Goal: Task Accomplishment & Management: Manage account settings

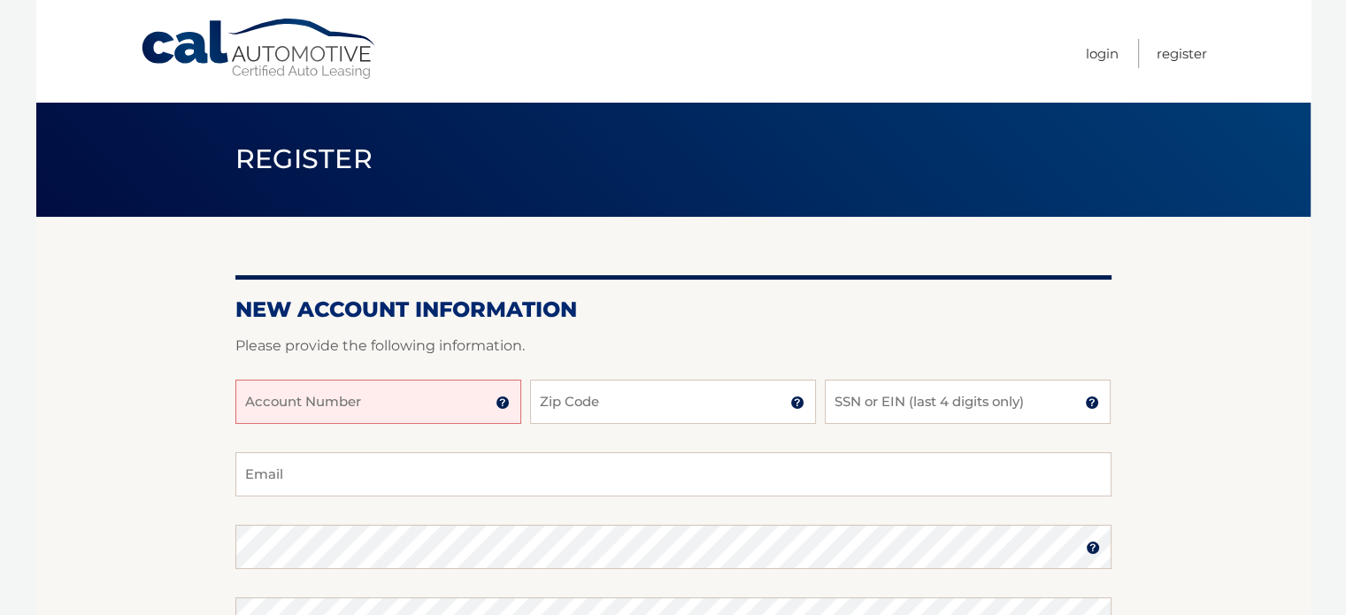
click at [451, 397] on input "Account Number" at bounding box center [378, 402] width 286 height 44
type input "44455992315"
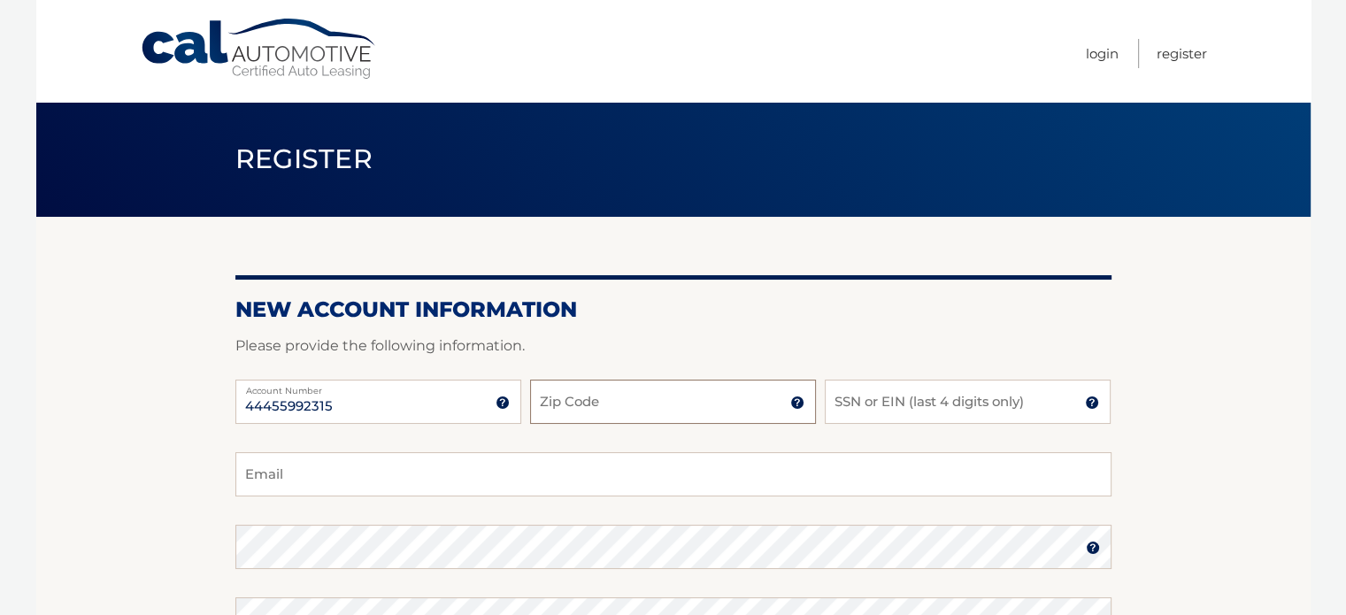
click at [595, 395] on input "Zip Code" at bounding box center [673, 402] width 286 height 44
type input "07067"
click at [863, 407] on input "SSN or EIN (last 4 digits only)" at bounding box center [968, 402] width 286 height 44
type input "4905"
click at [329, 472] on input "Email" at bounding box center [673, 474] width 876 height 44
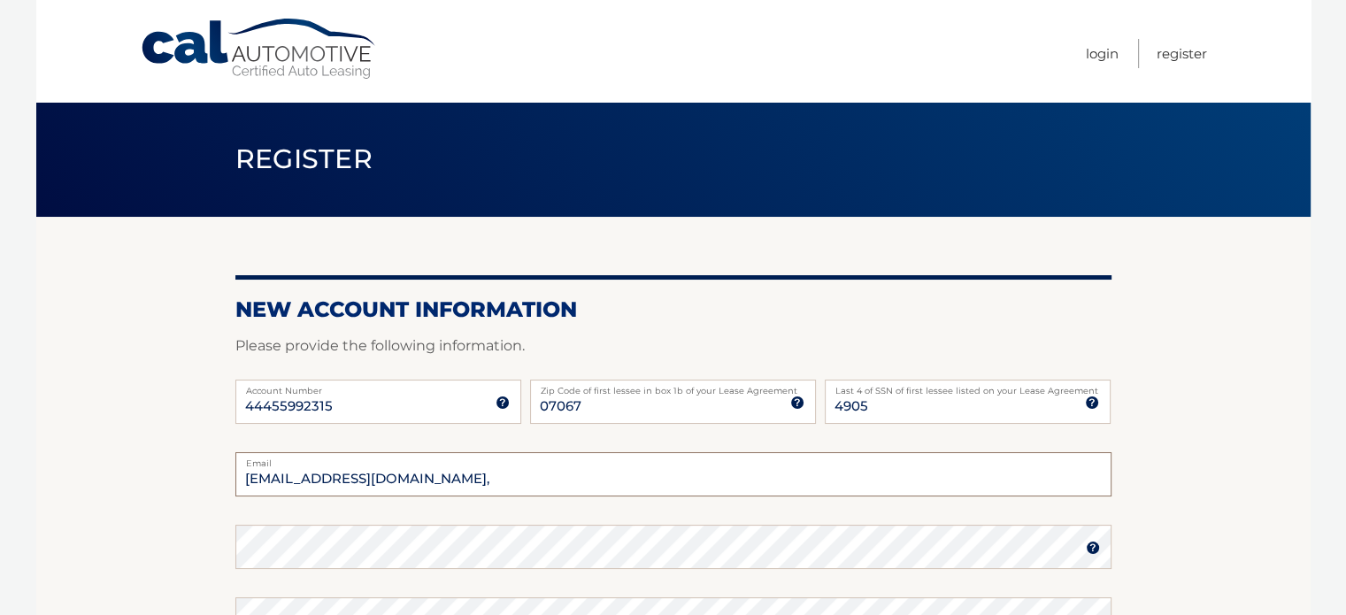
click at [388, 484] on input "tedempsey@aol.co," at bounding box center [673, 474] width 876 height 44
type input "[EMAIL_ADDRESS][DOMAIN_NAME]"
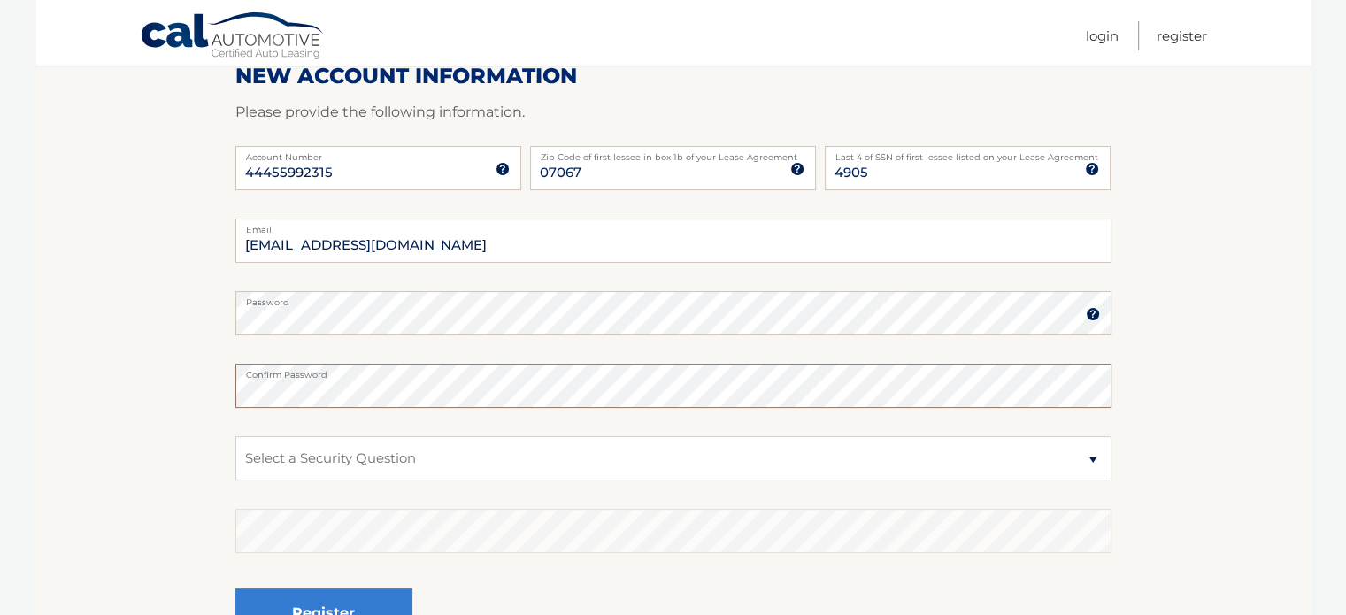
scroll to position [265, 0]
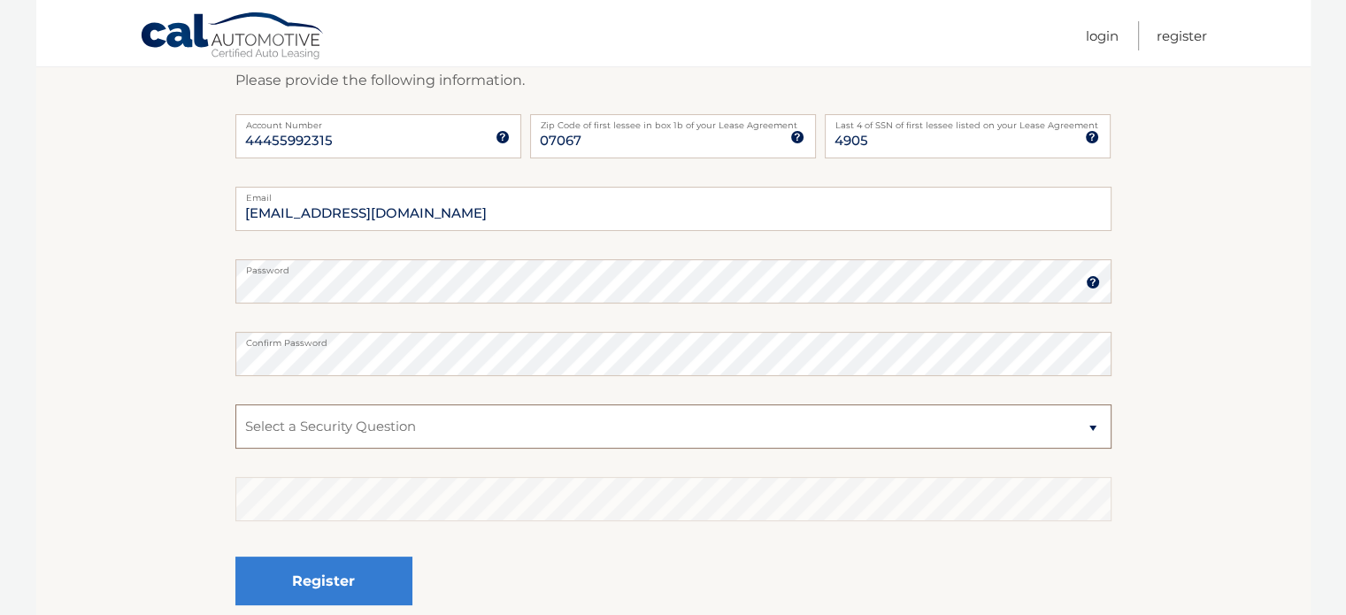
click at [300, 431] on select "Select a Security Question What was the name of your elementary school? What is…" at bounding box center [673, 426] width 876 height 44
select select "3"
click at [235, 404] on select "Select a Security Question What was the name of your elementary school? What is…" at bounding box center [673, 426] width 876 height 44
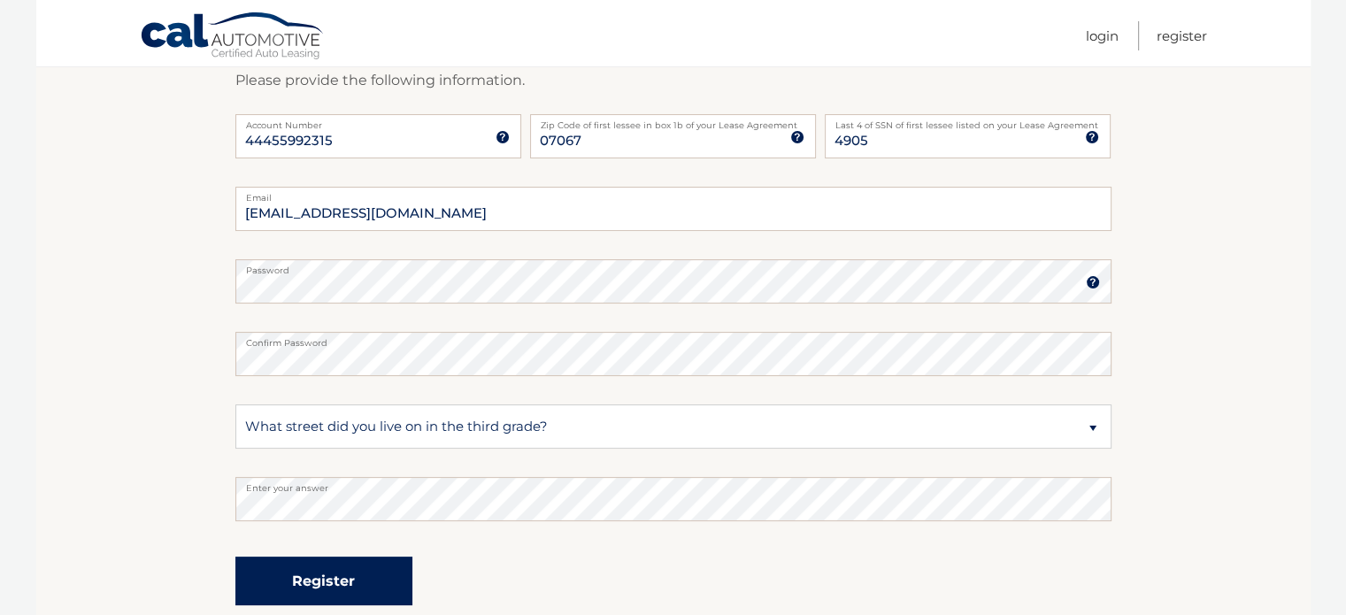
click at [283, 583] on button "Register" at bounding box center [323, 581] width 177 height 49
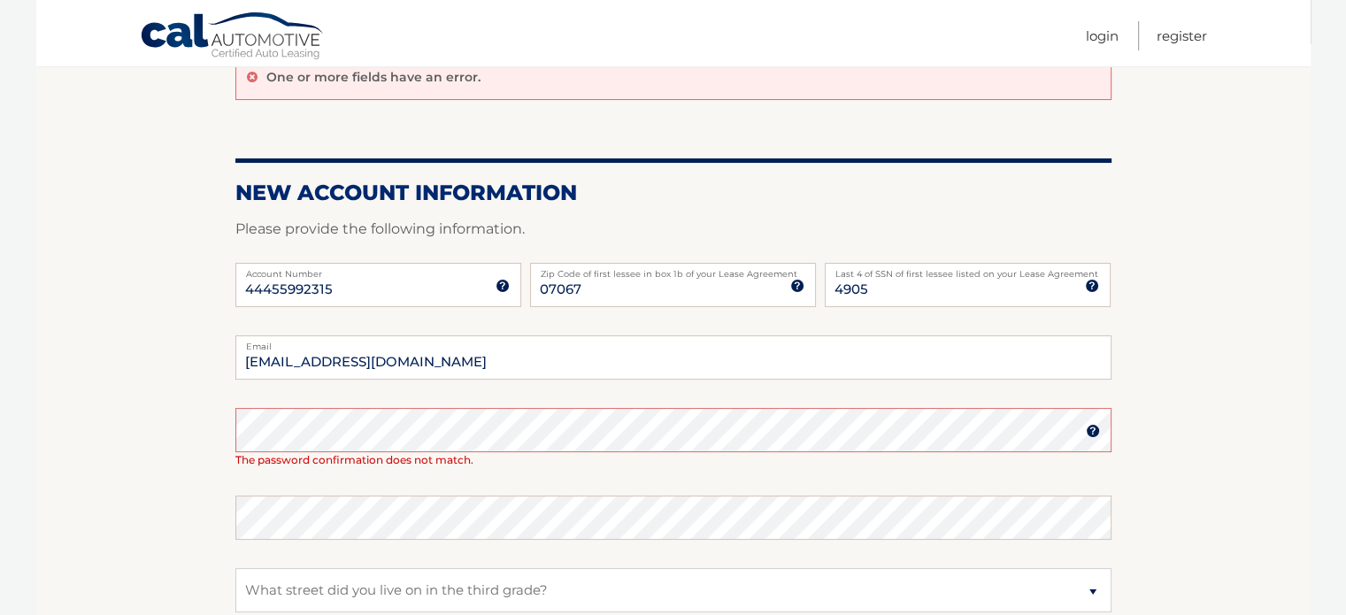
scroll to position [177, 0]
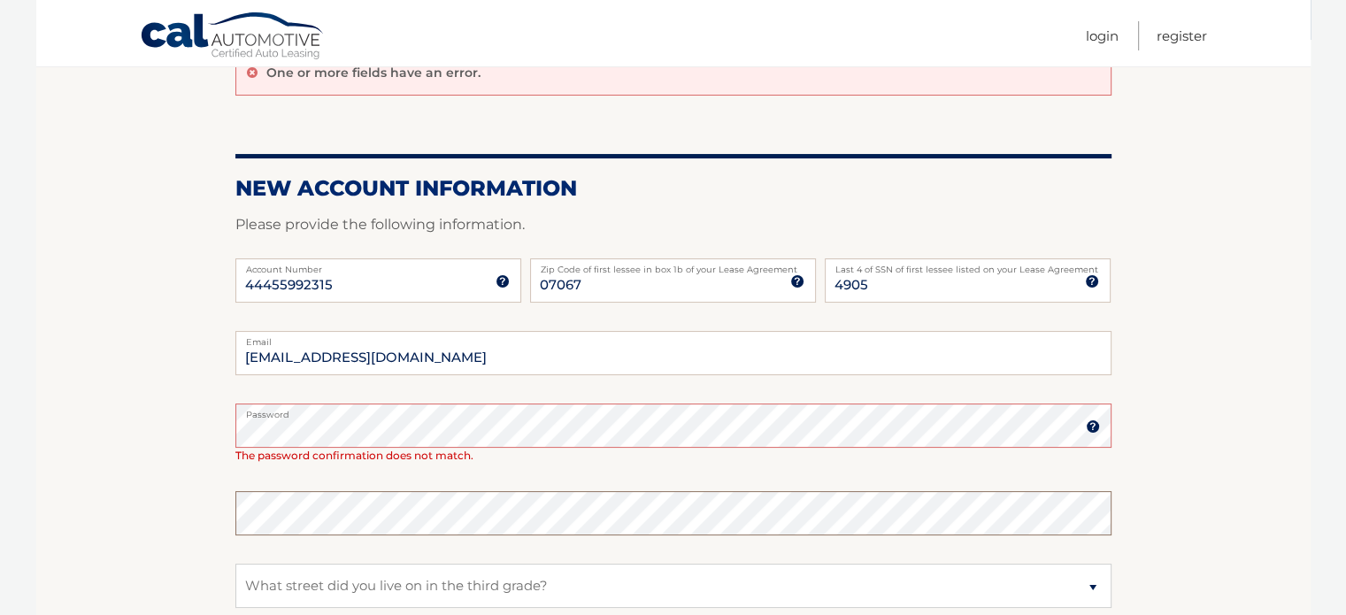
click at [314, 500] on div "Confirm Password" at bounding box center [673, 513] width 876 height 44
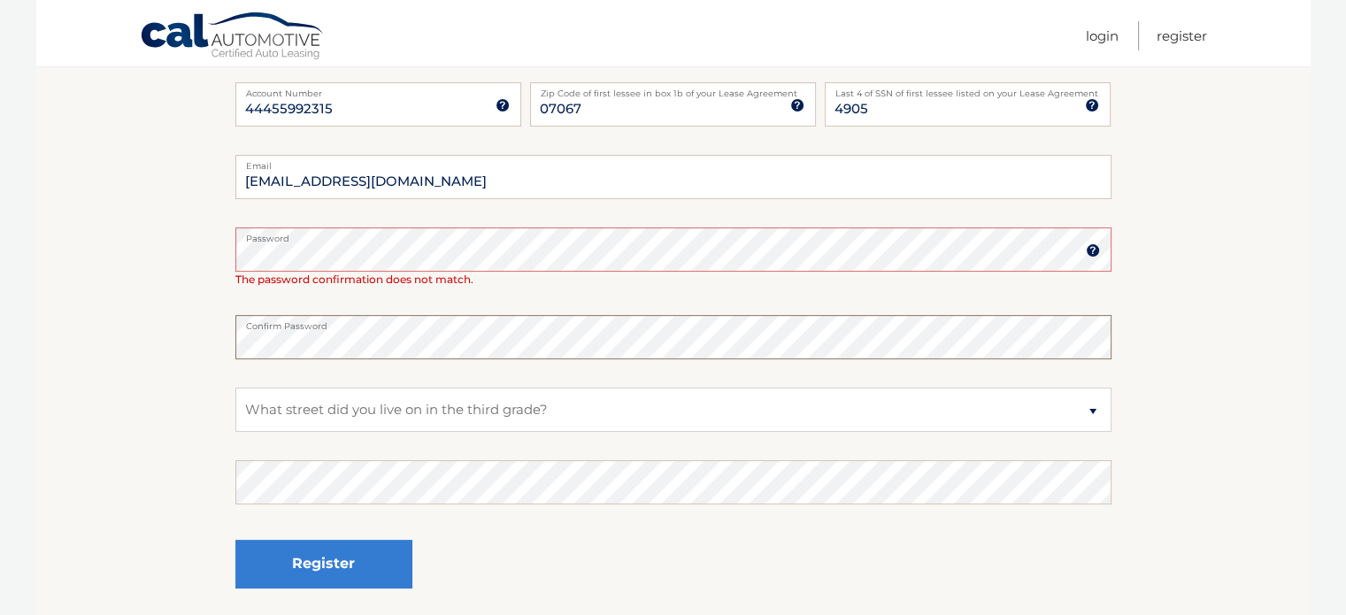
scroll to position [354, 0]
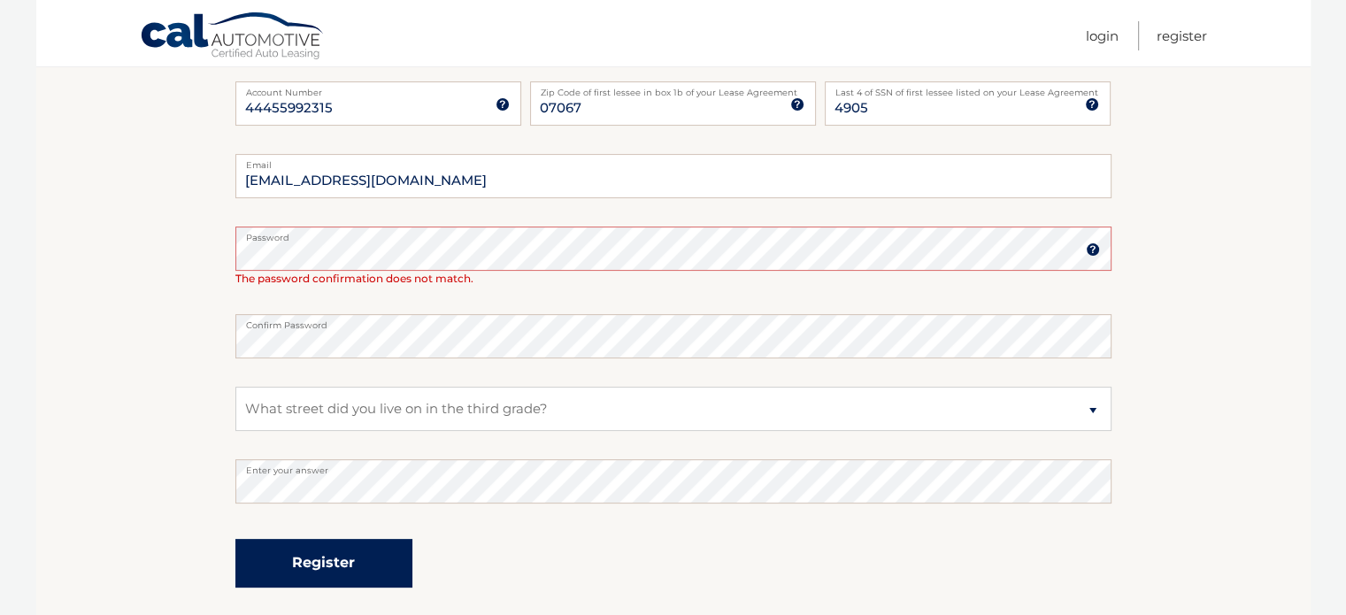
click at [366, 556] on button "Register" at bounding box center [323, 563] width 177 height 49
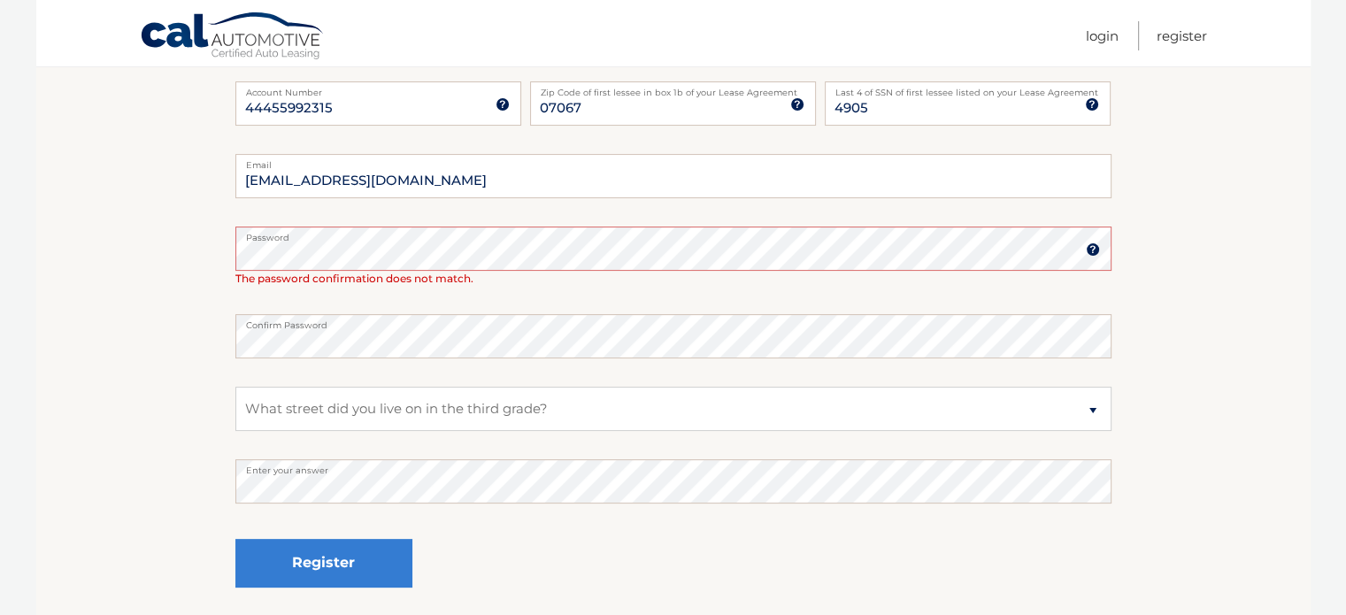
click at [195, 273] on section "One or more fields have an error. New Account Information Please provide the fo…" at bounding box center [673, 244] width 1274 height 762
click at [163, 219] on section "One or more fields have an error. New Account Information Please provide the fo…" at bounding box center [673, 244] width 1274 height 762
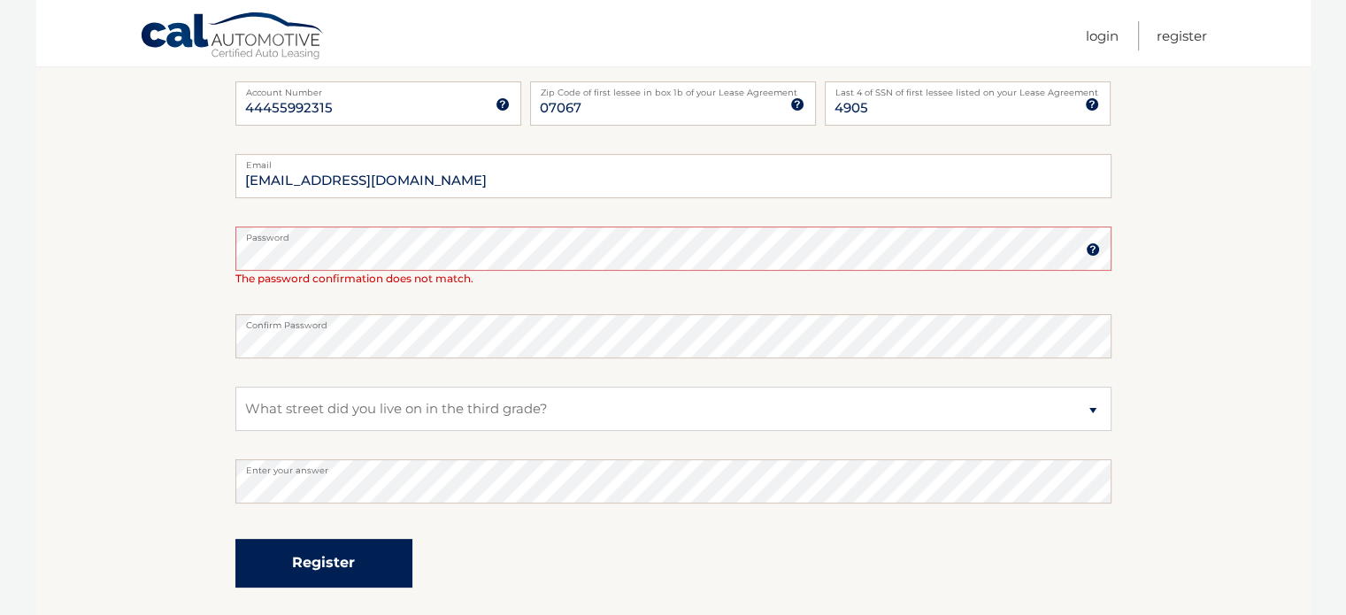
click at [348, 558] on button "Register" at bounding box center [323, 563] width 177 height 49
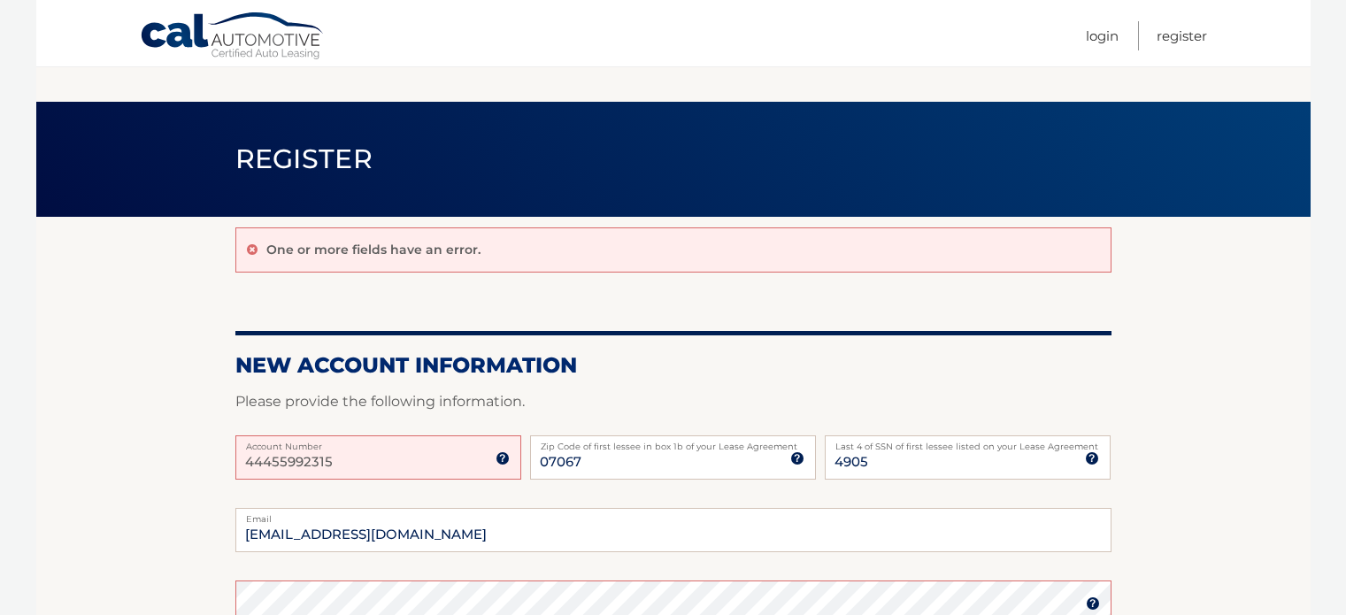
scroll to position [354, 0]
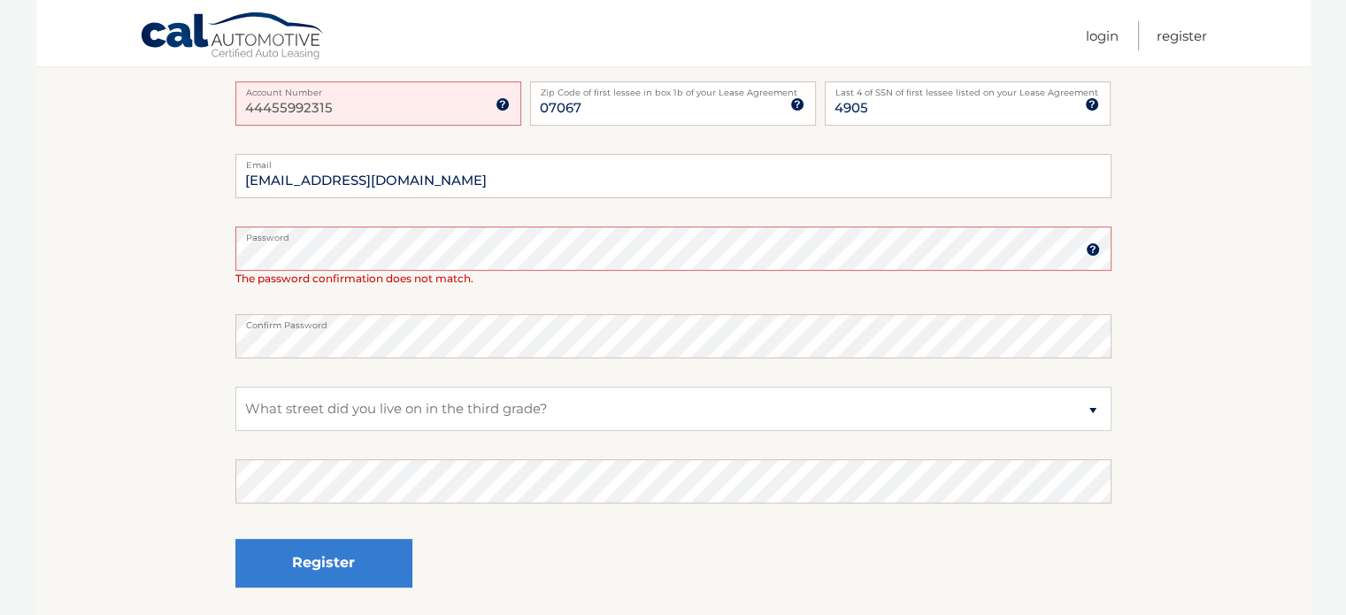
click at [1091, 250] on img at bounding box center [1093, 249] width 14 height 14
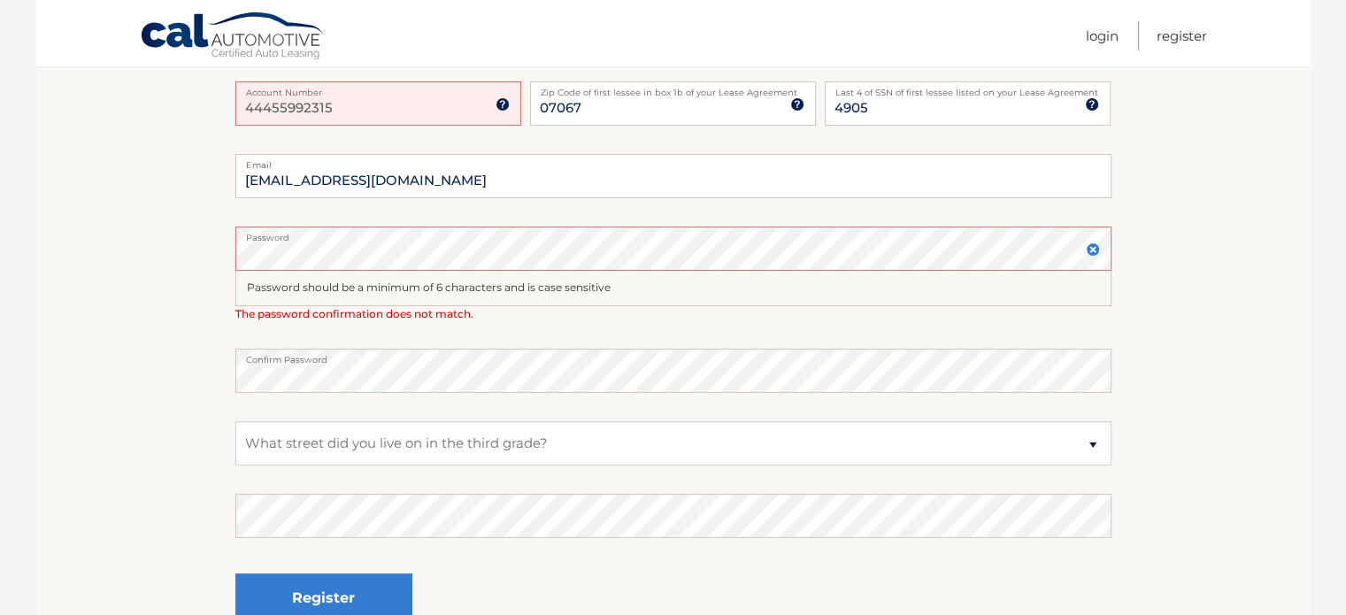
click at [1091, 250] on img at bounding box center [1093, 249] width 14 height 14
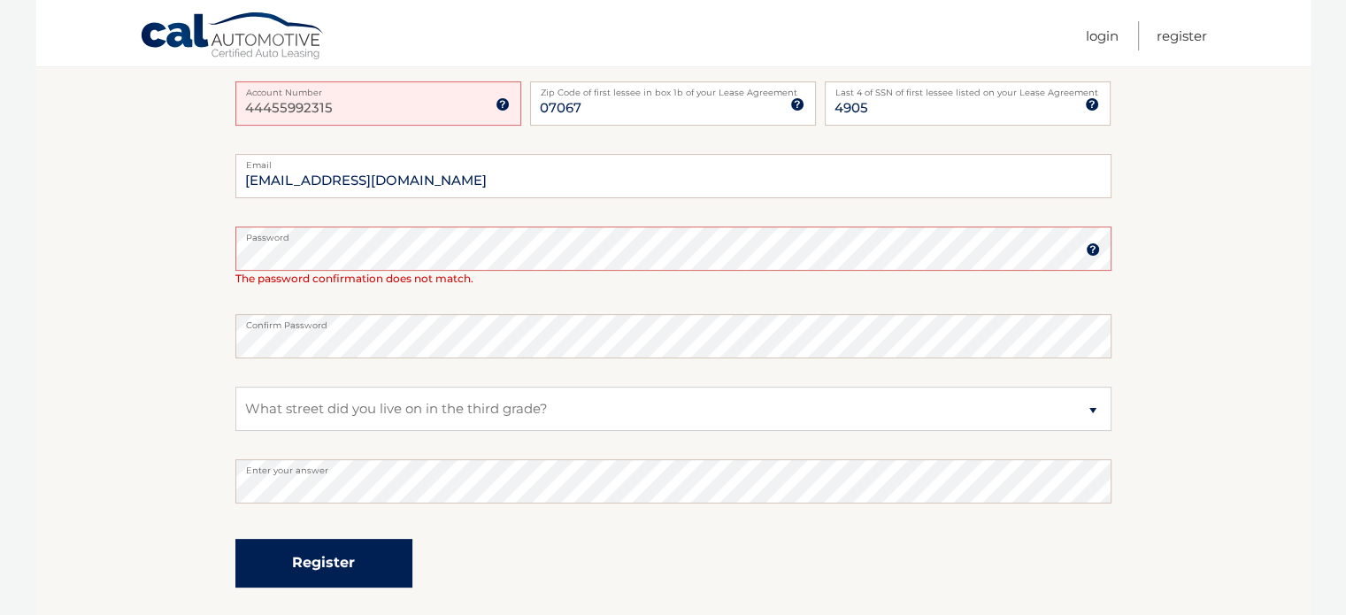
click at [290, 555] on button "Register" at bounding box center [323, 563] width 177 height 49
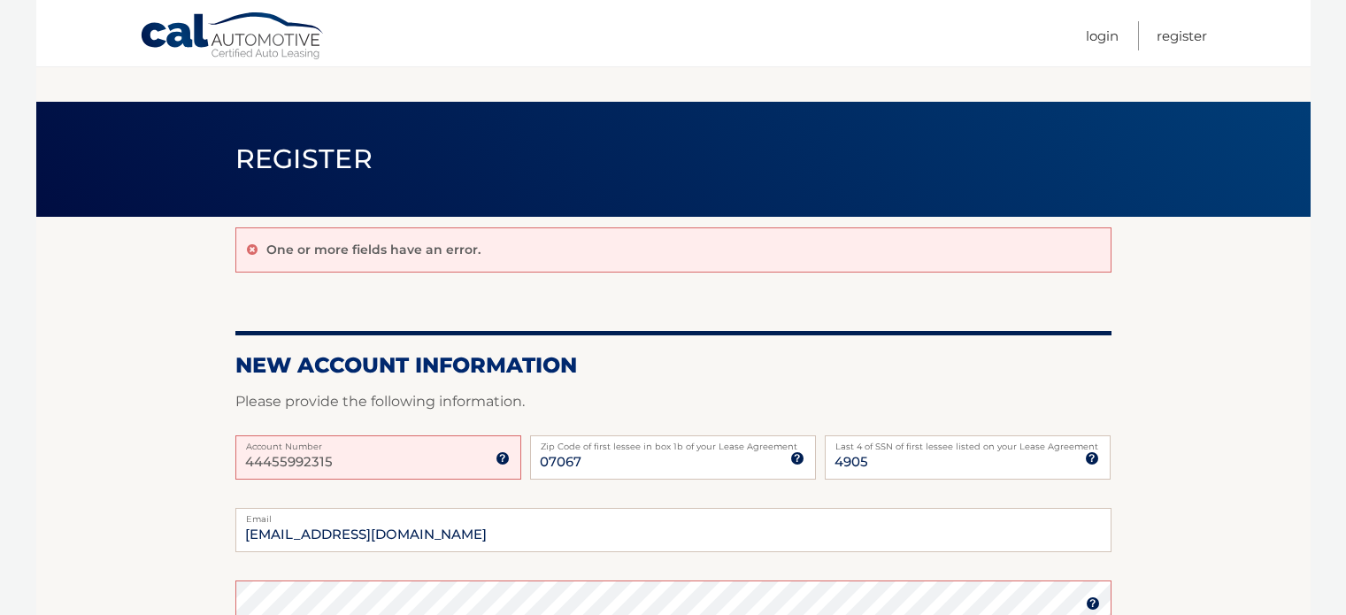
scroll to position [355, 0]
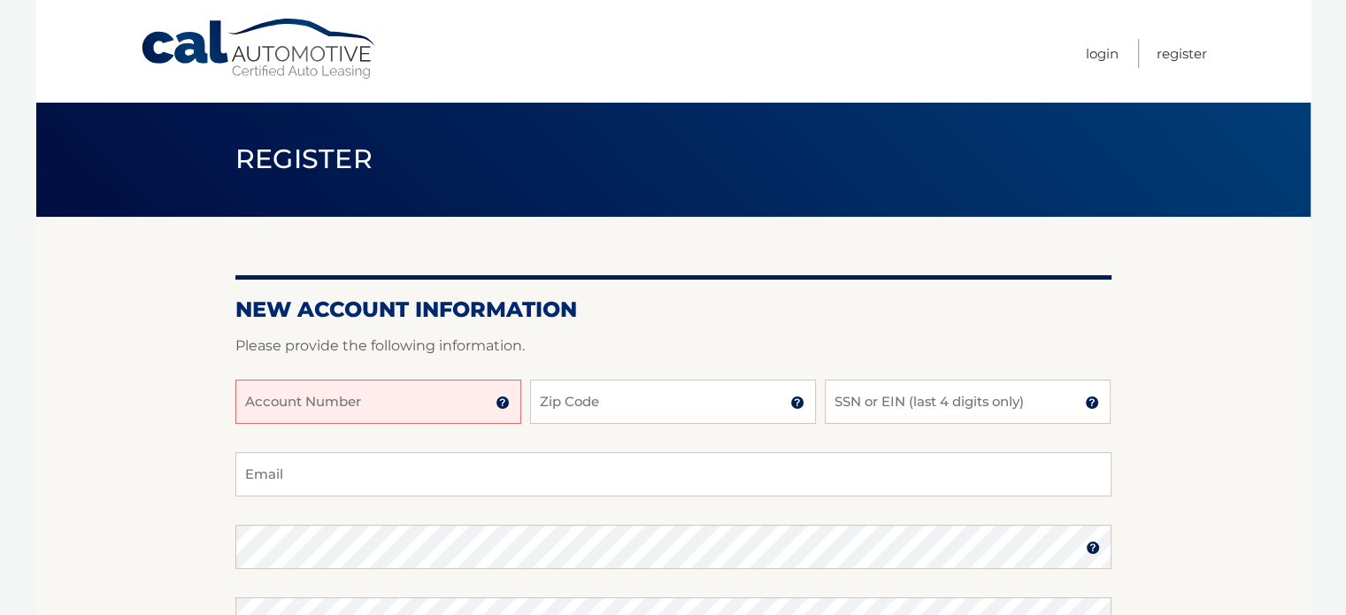
click at [421, 397] on input "Account Number" at bounding box center [378, 402] width 286 height 44
type input "44455992315"
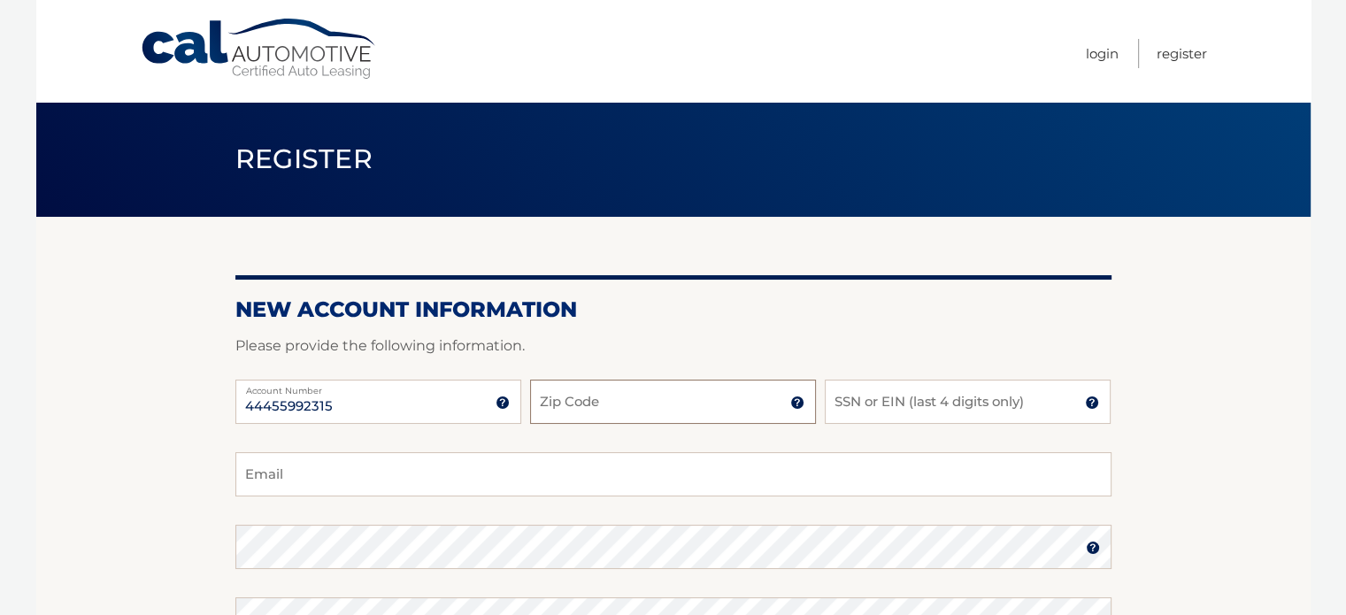
click at [544, 414] on input "Zip Code" at bounding box center [673, 402] width 286 height 44
type input "07067"
click at [871, 398] on input "SSN or EIN (last 4 digits only)" at bounding box center [968, 402] width 286 height 44
type input "4905"
click at [412, 462] on input "Email" at bounding box center [673, 474] width 876 height 44
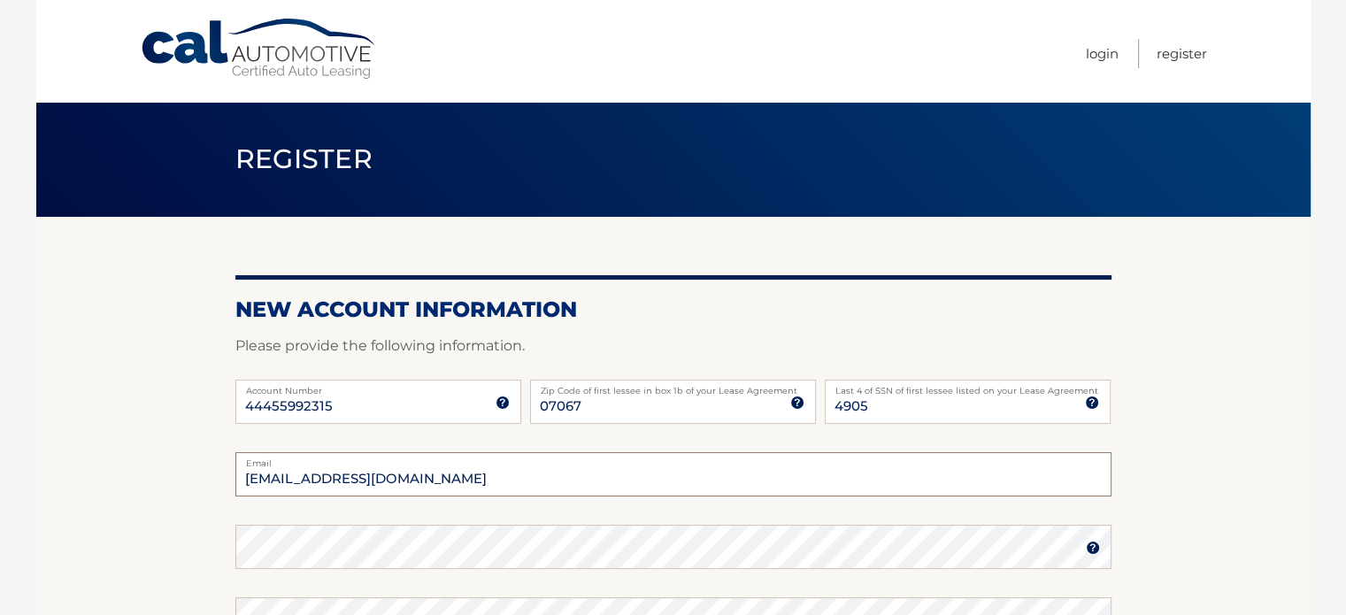
type input "tedempsey@aol.com"
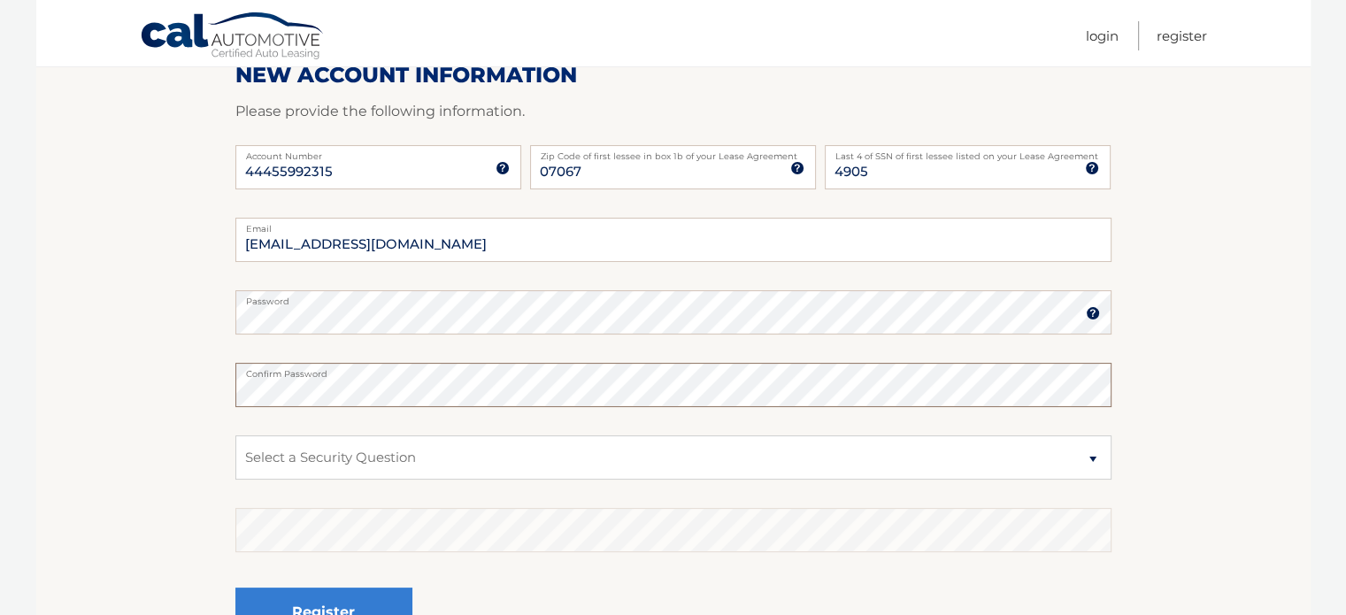
scroll to position [265, 0]
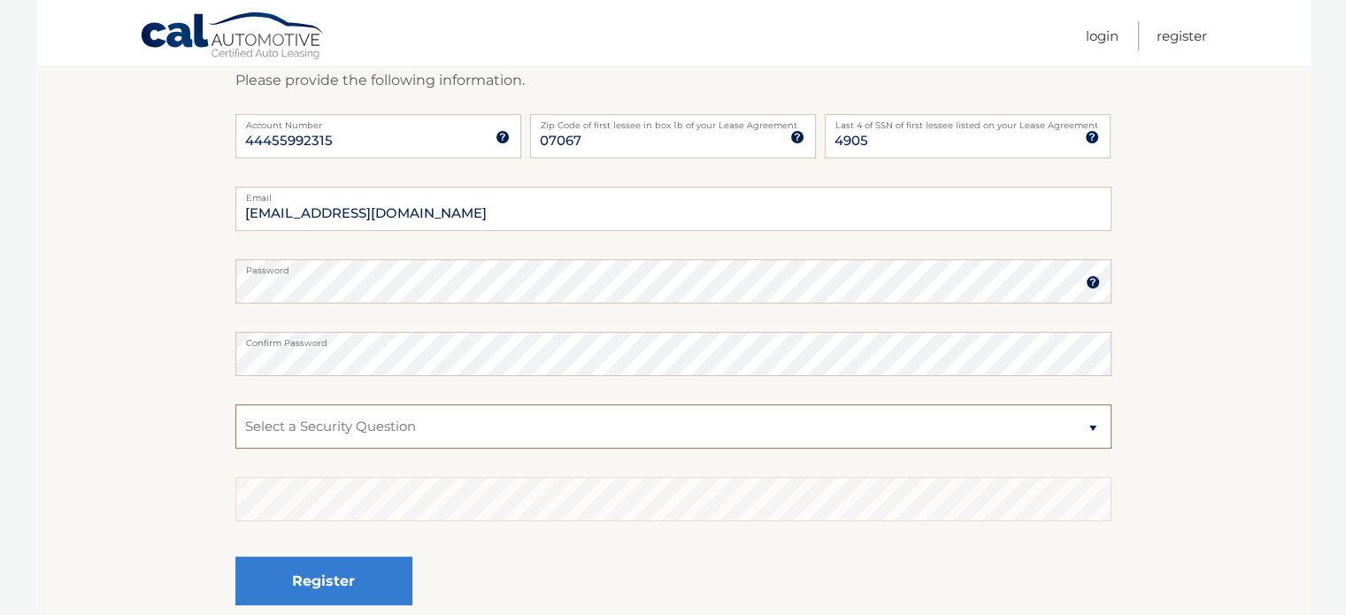
click at [290, 434] on select "Select a Security Question What was the name of your elementary school? What is…" at bounding box center [673, 426] width 876 height 44
select select "3"
click at [235, 404] on select "Select a Security Question What was the name of your elementary school? What is…" at bounding box center [673, 426] width 876 height 44
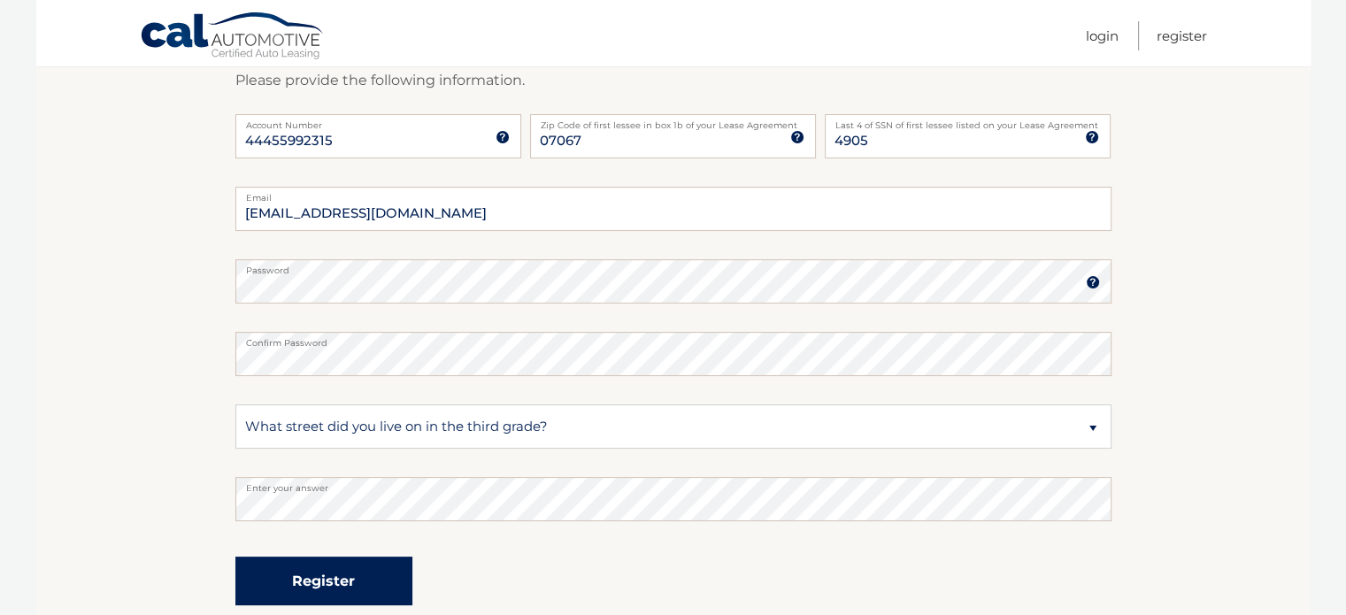
click at [311, 572] on button "Register" at bounding box center [323, 581] width 177 height 49
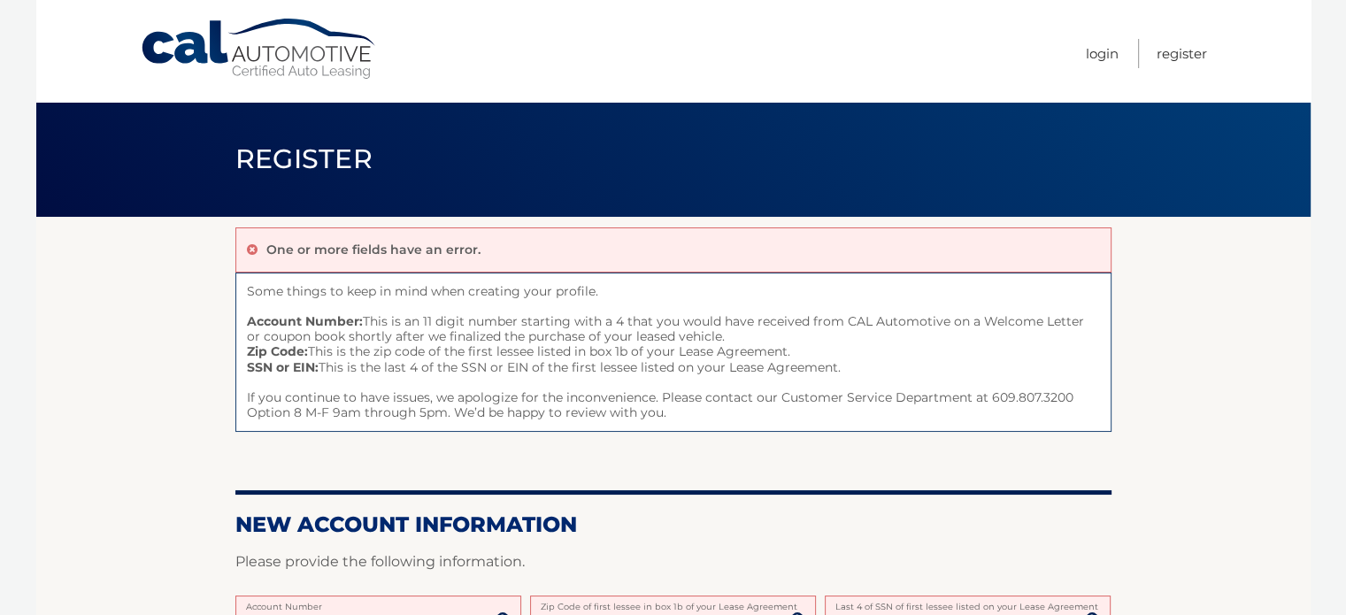
drag, startPoint x: 584, startPoint y: 606, endPoint x: 596, endPoint y: 568, distance: 40.0
click at [584, 603] on label "Zip Code of first lessee in box 1b of your Lease Agreement" at bounding box center [673, 602] width 286 height 14
click at [584, 603] on input "07067" at bounding box center [673, 617] width 286 height 44
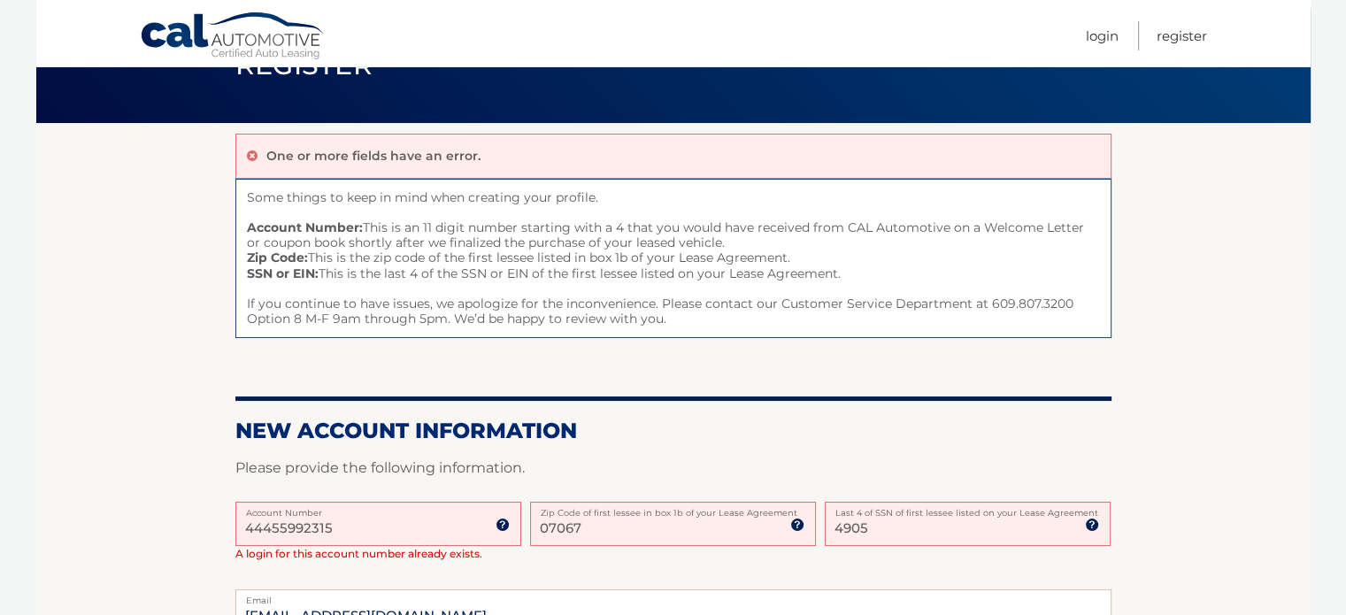
scroll to position [201, 0]
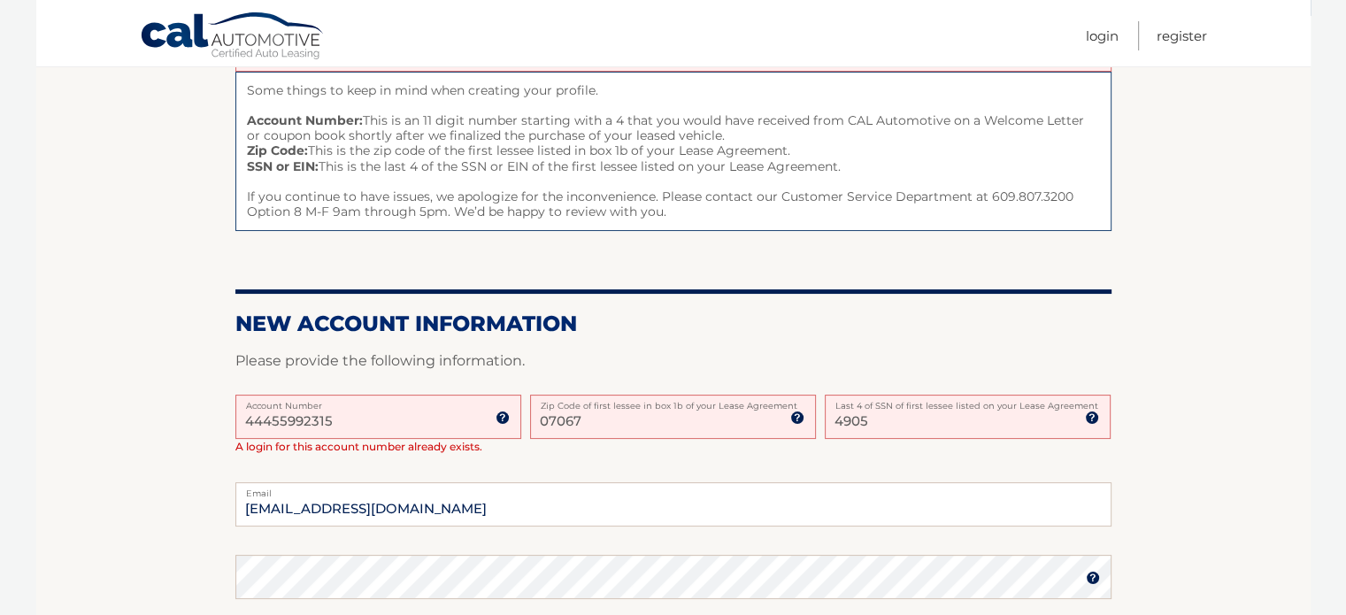
drag, startPoint x: 894, startPoint y: 419, endPoint x: 821, endPoint y: 431, distance: 73.5
click at [821, 431] on div "44455992315 Account Number 11 digit account number provided on your coupon book…" at bounding box center [673, 439] width 876 height 88
drag, startPoint x: 886, startPoint y: 424, endPoint x: 729, endPoint y: 409, distance: 157.3
click at [729, 409] on div "44455992315 Account Number 11 digit account number provided on your coupon book…" at bounding box center [673, 439] width 876 height 88
type input "4905"
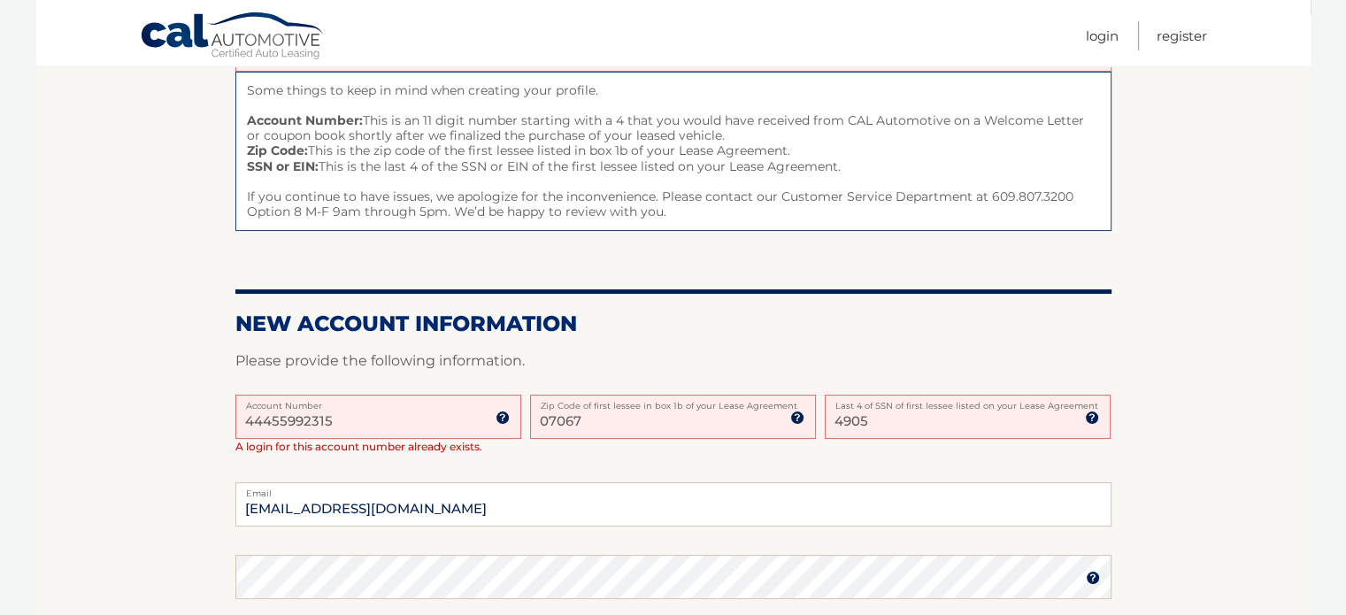
drag, startPoint x: 354, startPoint y: 420, endPoint x: 180, endPoint y: 419, distance: 173.4
click at [180, 419] on section "One or more fields have an error. Some things to keep in mind when creating you…" at bounding box center [673, 477] width 1274 height 922
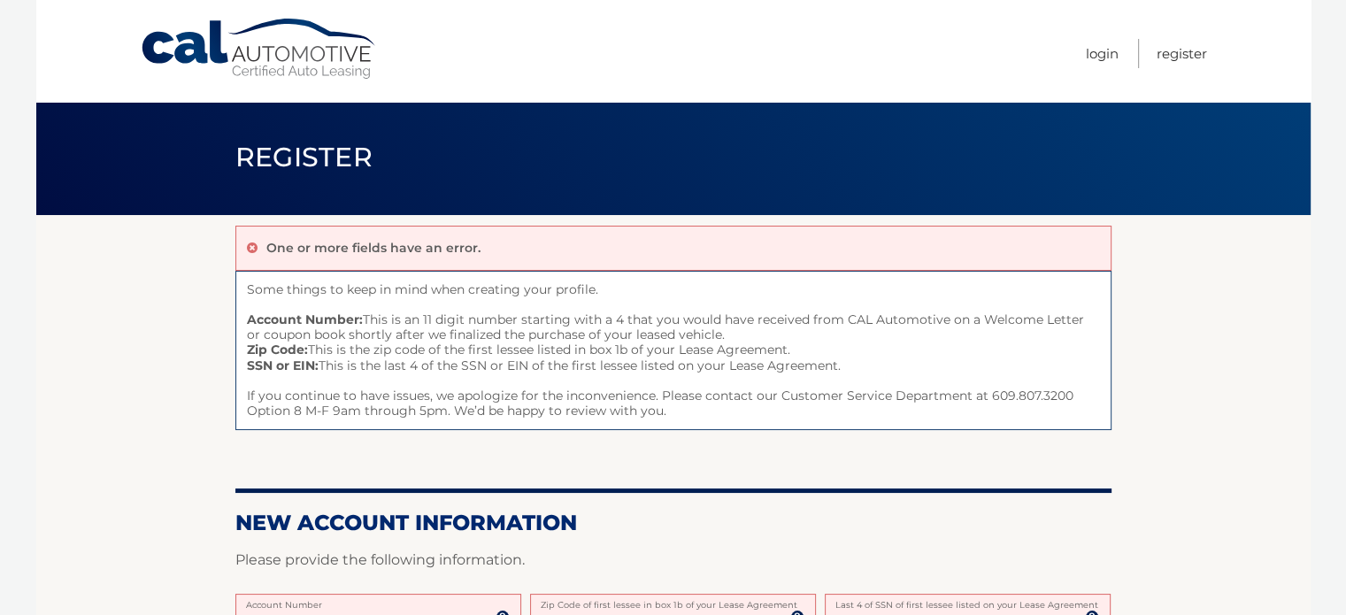
scroll to position [0, 0]
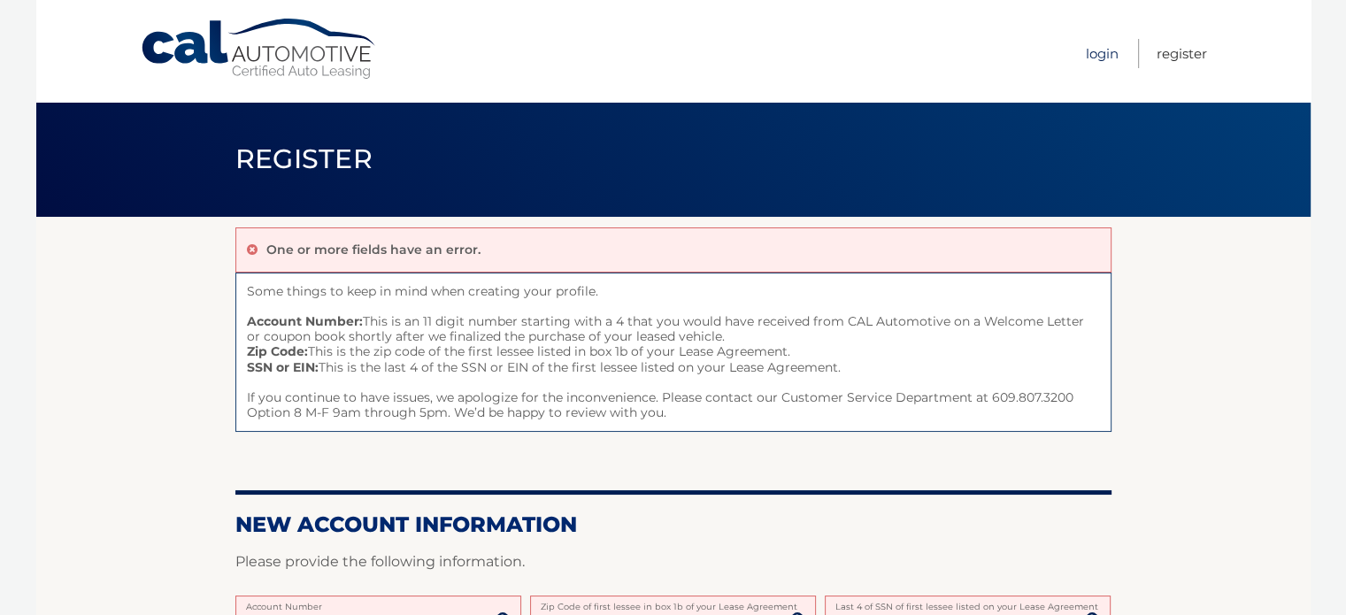
click at [1099, 55] on link "Login" at bounding box center [1102, 53] width 33 height 29
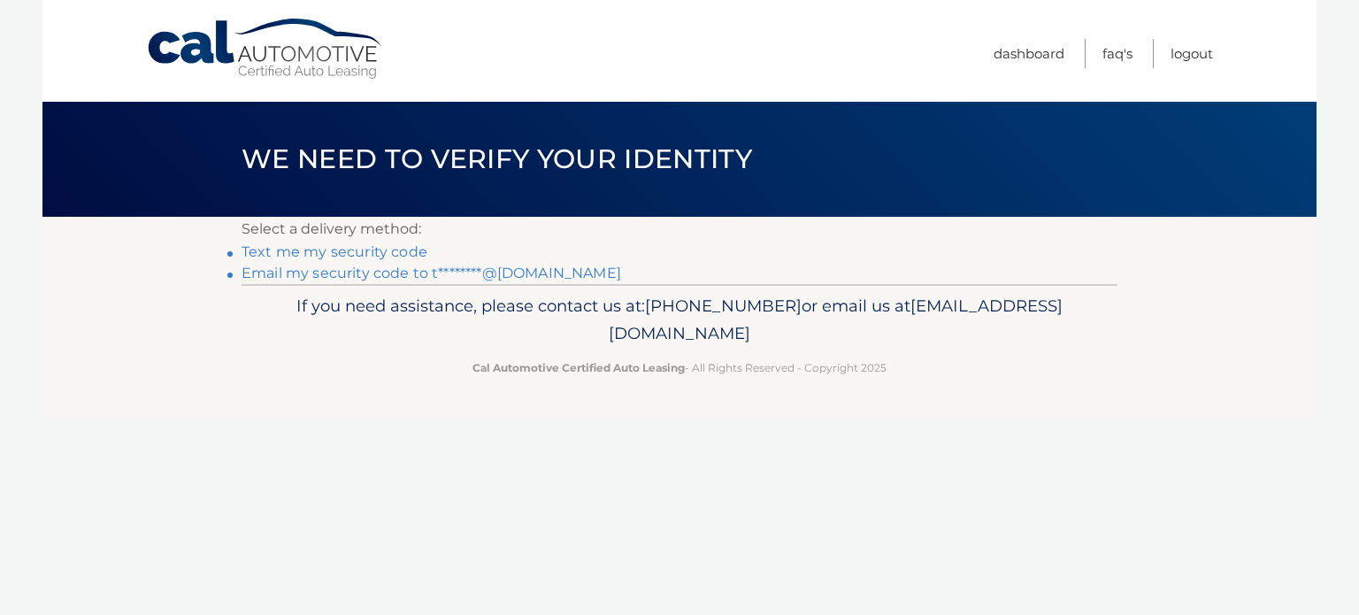
click at [371, 251] on link "Text me my security code" at bounding box center [335, 251] width 186 height 17
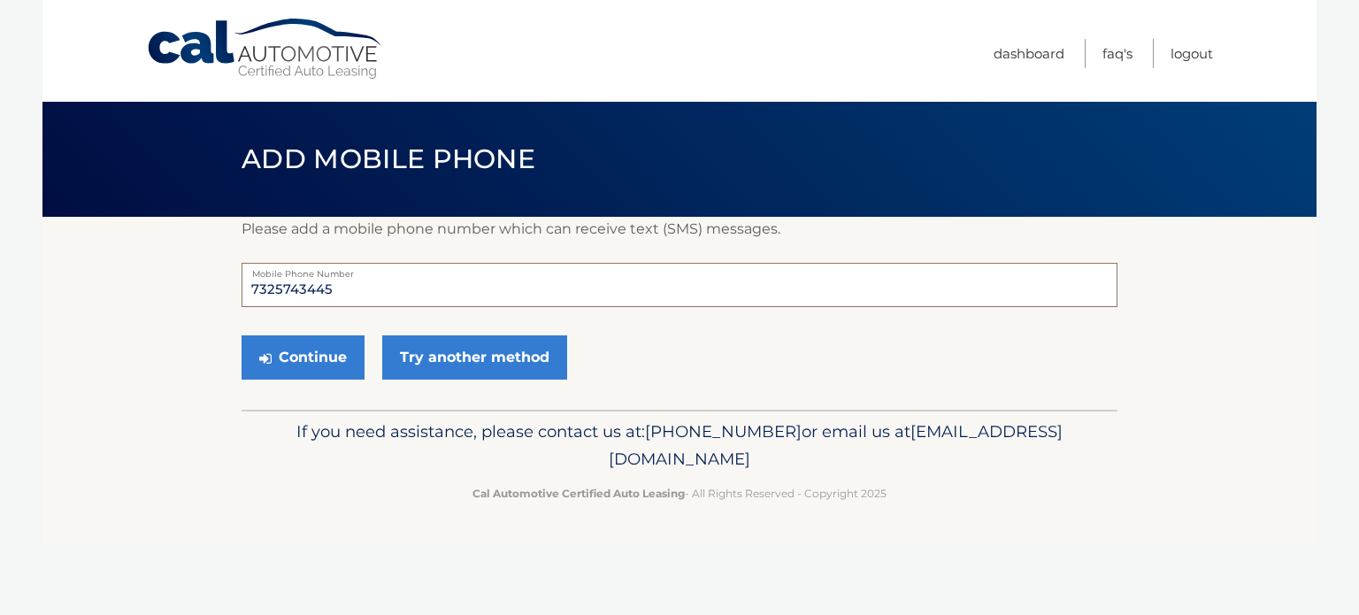
drag, startPoint x: 373, startPoint y: 298, endPoint x: 153, endPoint y: 317, distance: 221.1
click at [153, 317] on section "Please add a mobile phone number which can receive text (SMS) messages. 7325743…" at bounding box center [679, 313] width 1274 height 193
type input "7327187427"
click at [304, 355] on button "Continue" at bounding box center [303, 357] width 123 height 44
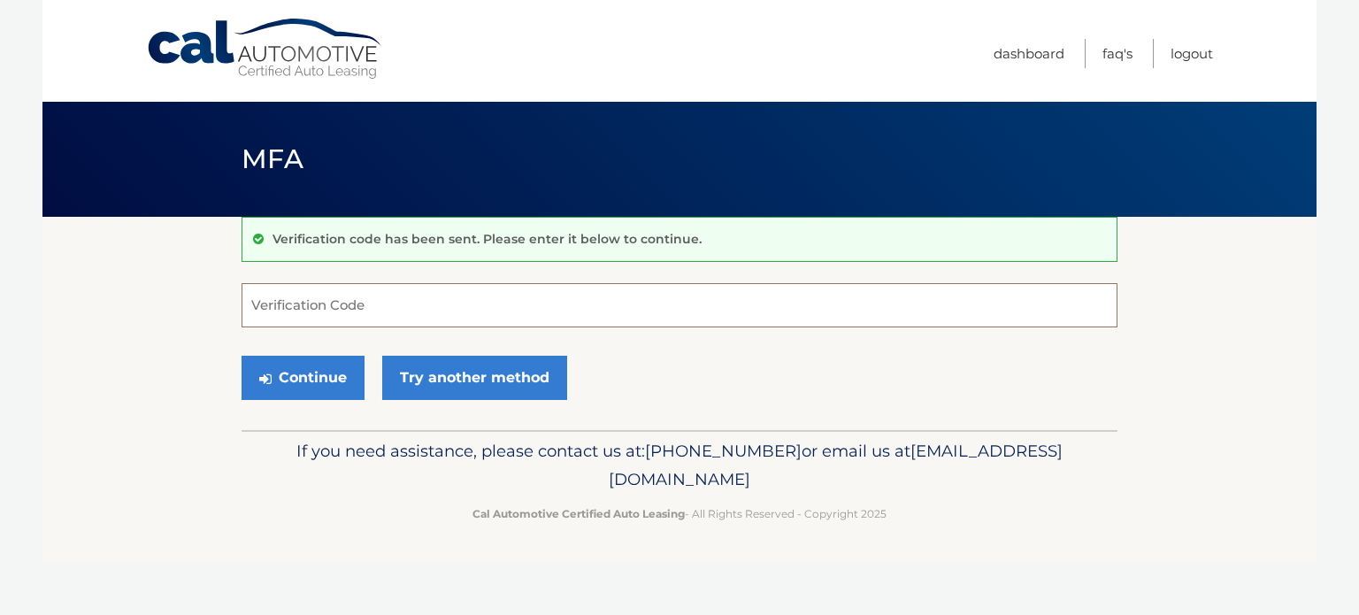
click at [311, 318] on input "Verification Code" at bounding box center [680, 305] width 876 height 44
type input "793687"
click at [296, 380] on button "Continue" at bounding box center [303, 378] width 123 height 44
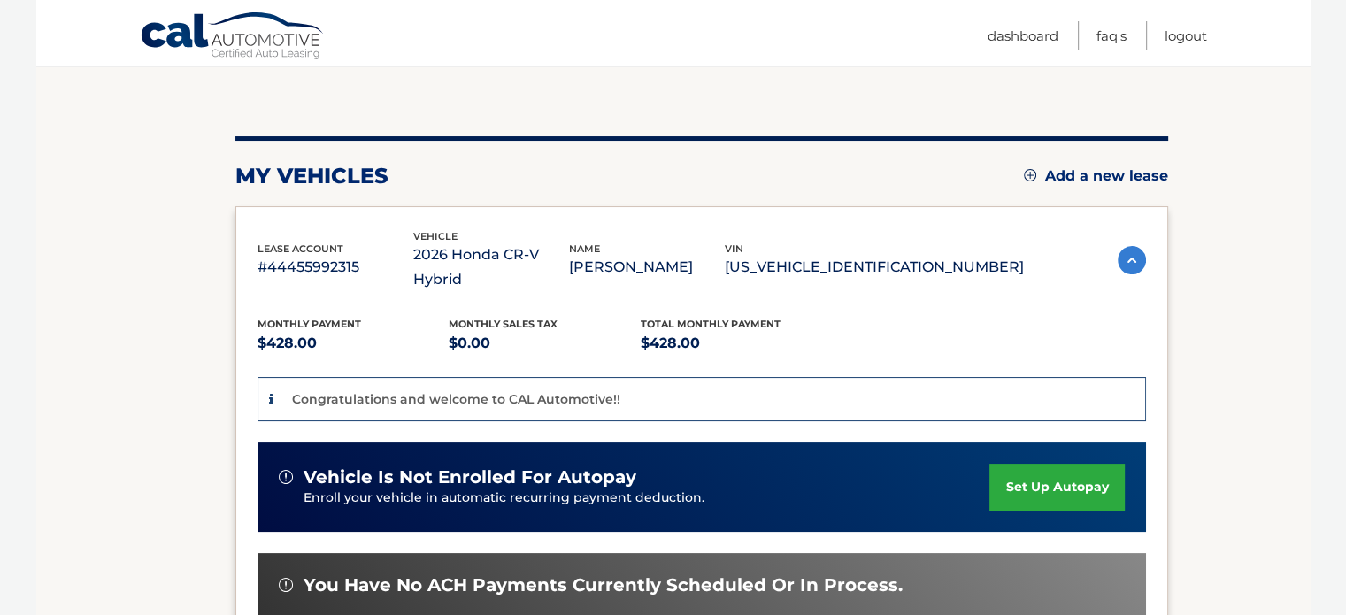
scroll to position [177, 0]
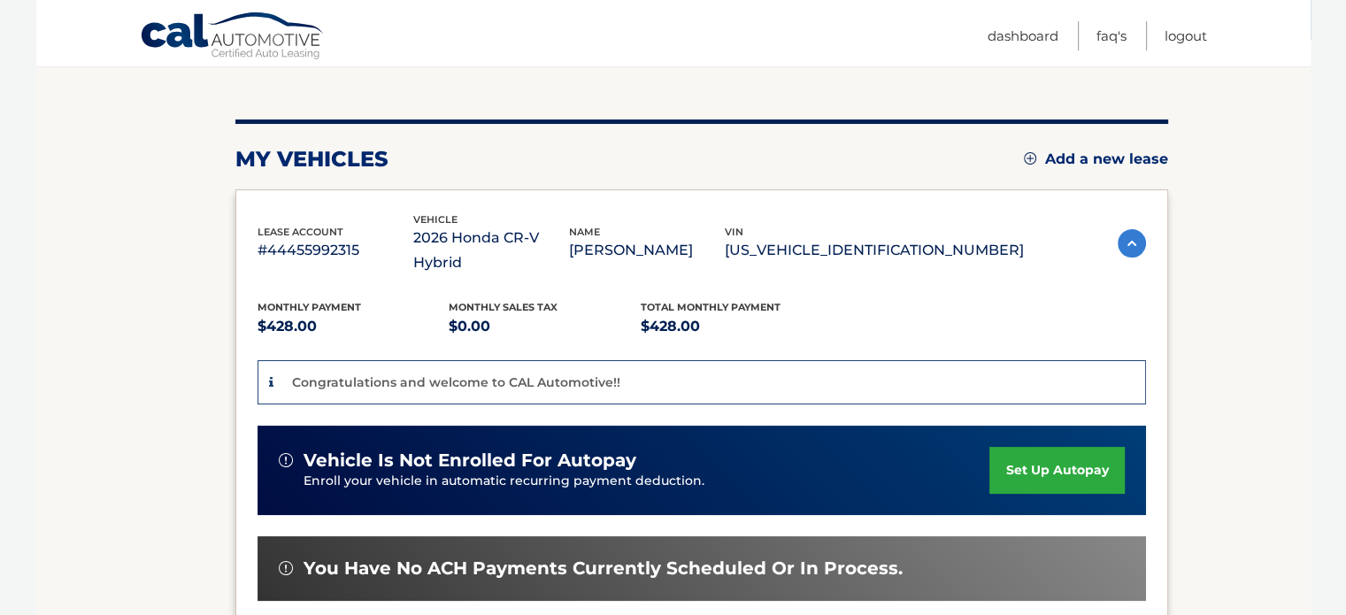
click at [1050, 447] on link "set up autopay" at bounding box center [1056, 470] width 134 height 47
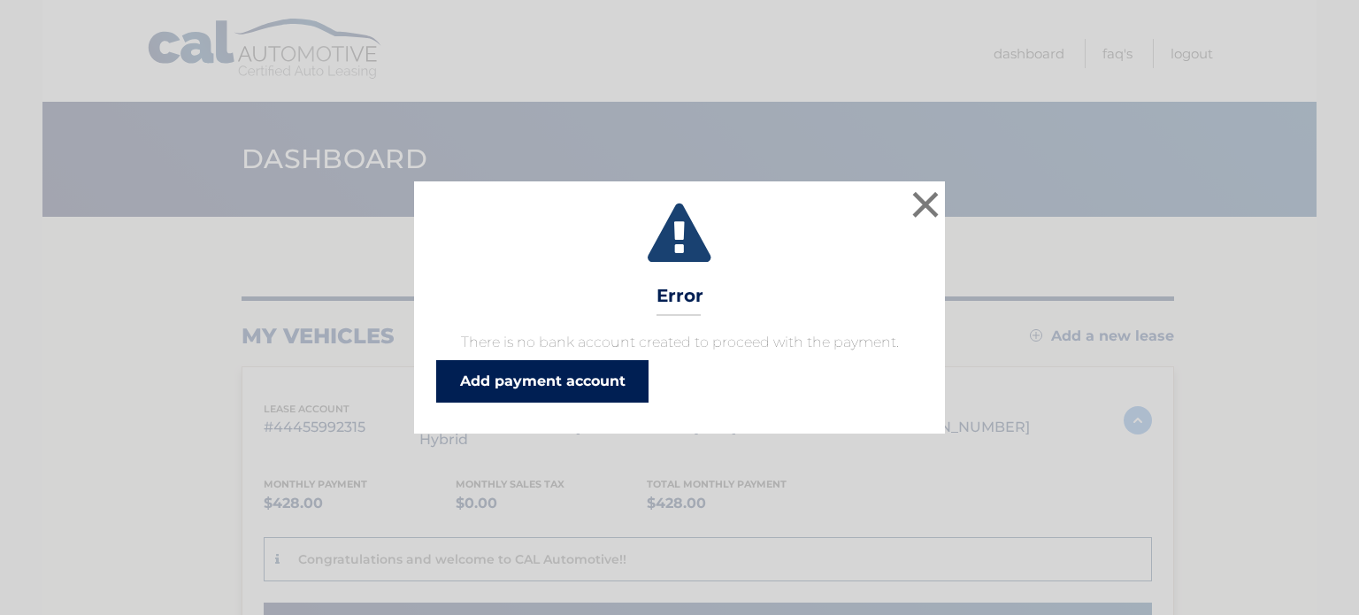
click at [587, 385] on link "Add payment account" at bounding box center [542, 381] width 212 height 42
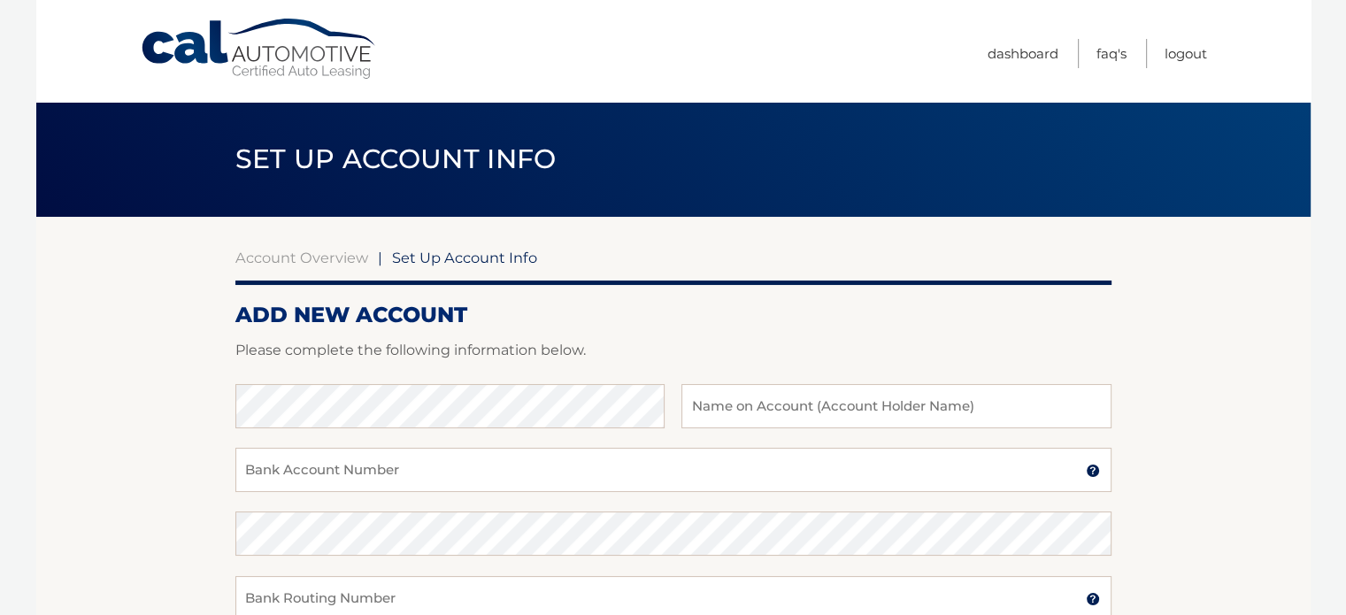
scroll to position [88, 0]
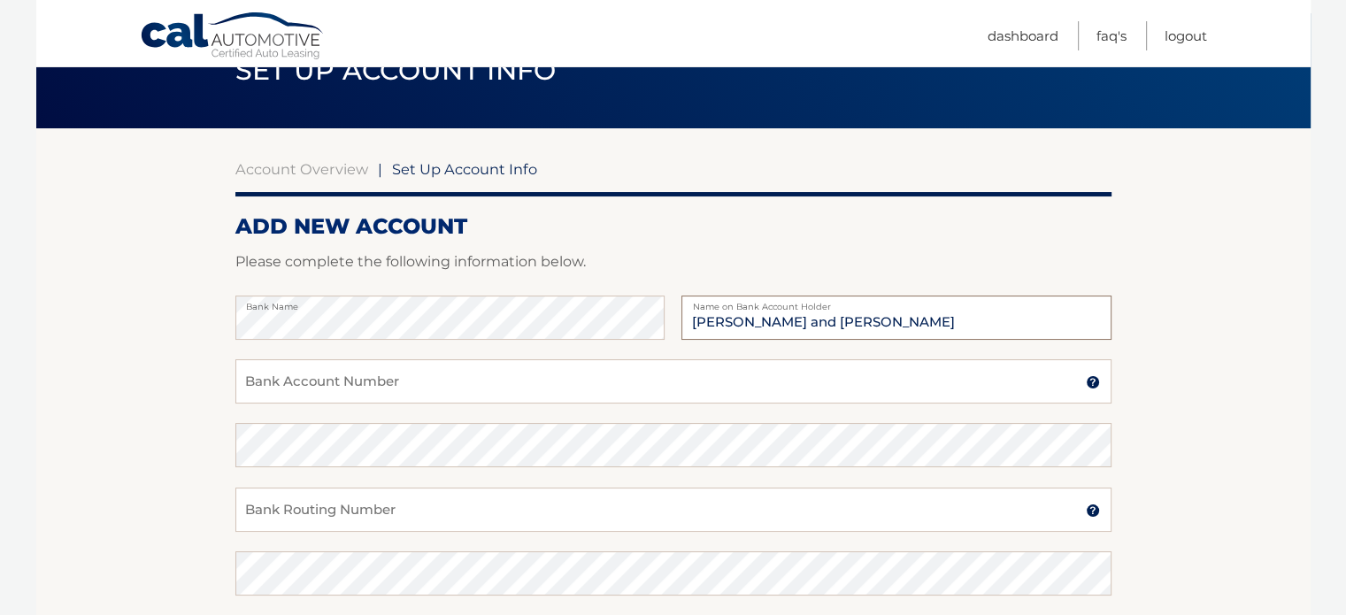
type input "[PERSON_NAME] and [PERSON_NAME]"
click at [308, 388] on input "Bank Account Number" at bounding box center [673, 381] width 876 height 44
type input "009510977533"
click at [360, 516] on input "Bank Routing Number" at bounding box center [673, 510] width 876 height 44
type input "021200339"
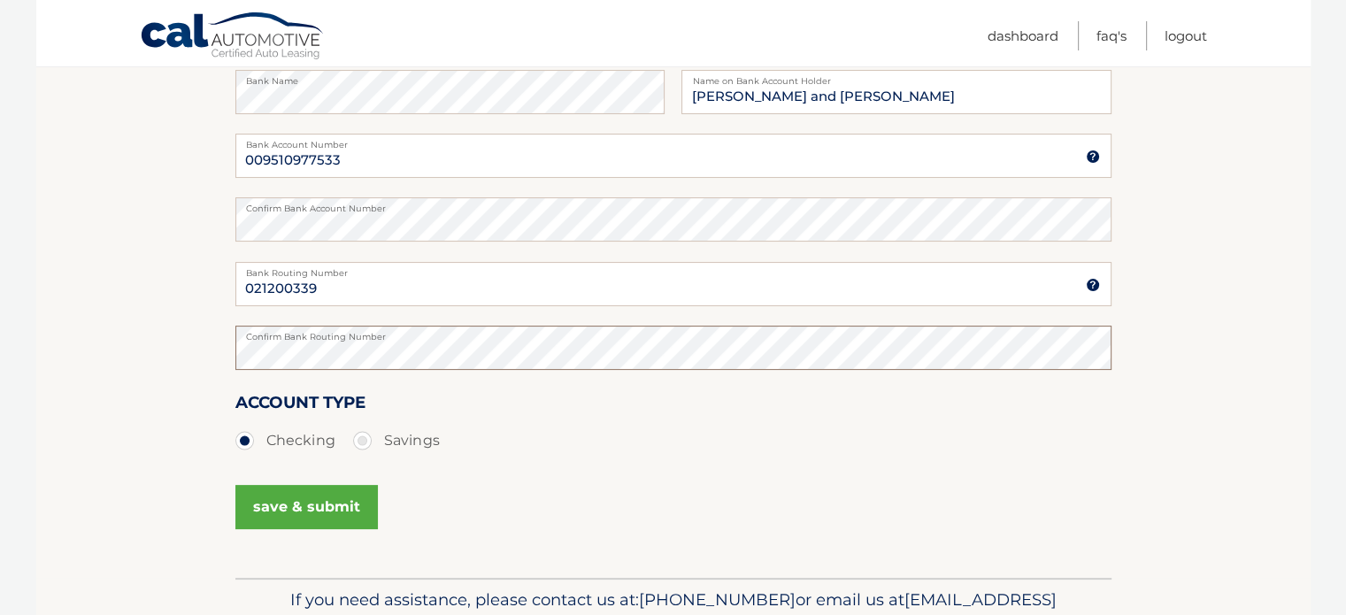
scroll to position [354, 0]
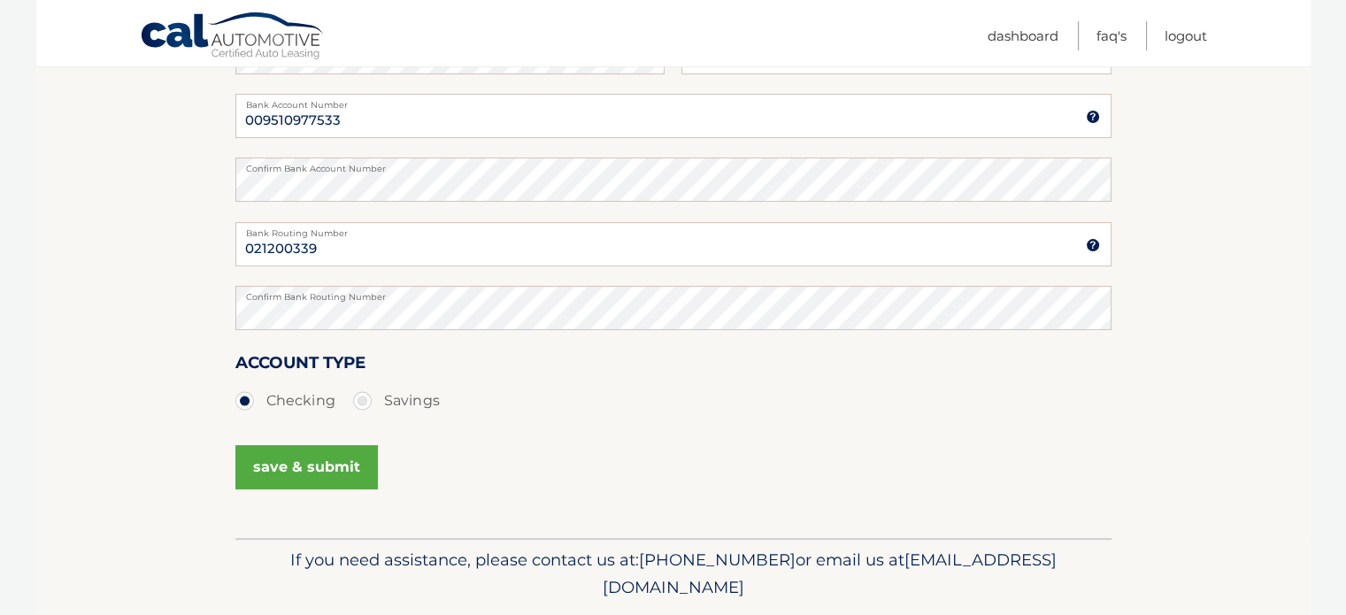
click at [279, 458] on button "save & submit" at bounding box center [306, 467] width 142 height 44
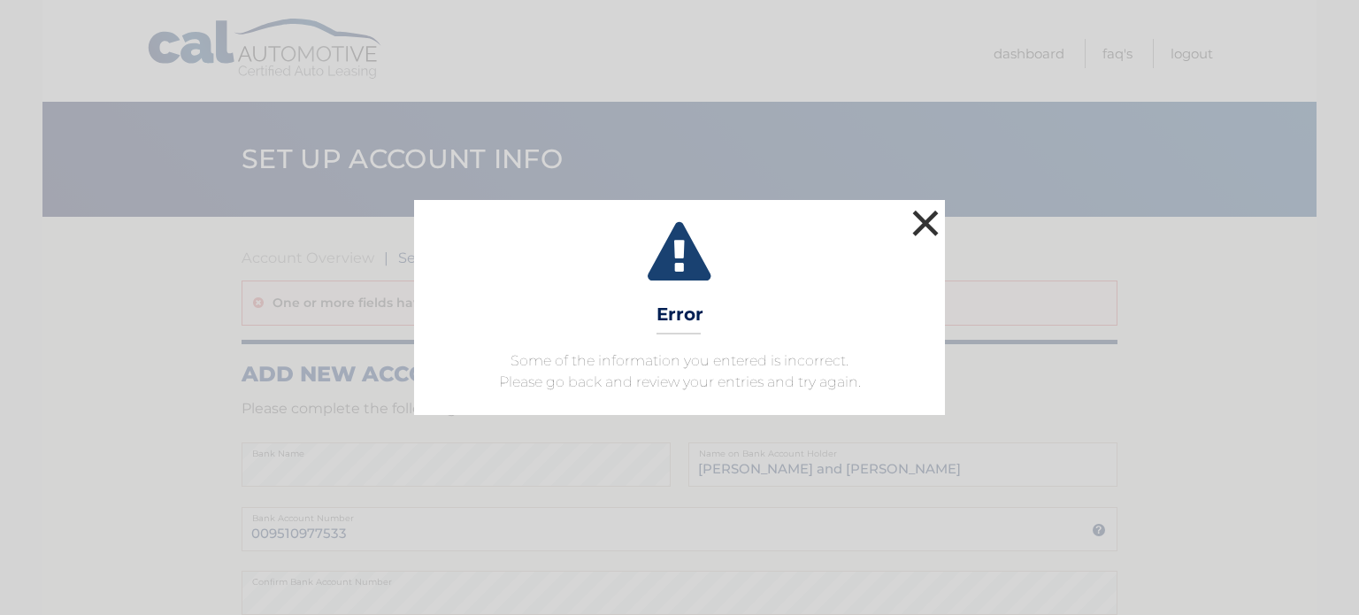
click at [936, 219] on button "×" at bounding box center [925, 222] width 35 height 35
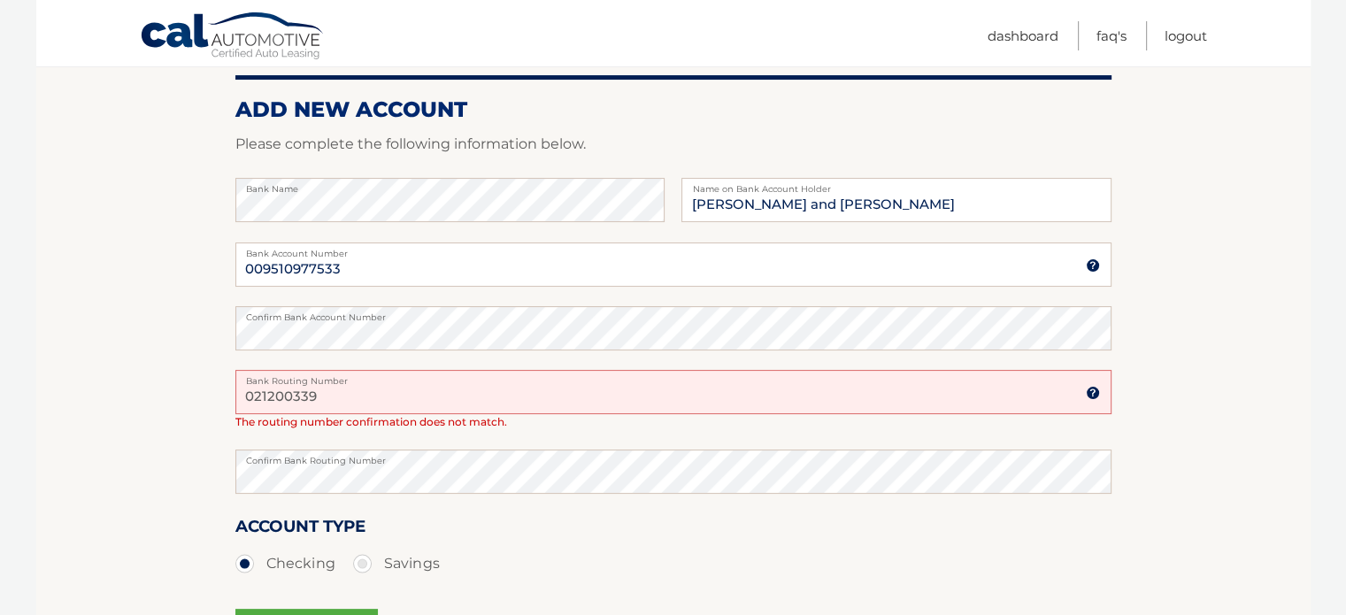
scroll to position [265, 0]
drag, startPoint x: 354, startPoint y: 394, endPoint x: 130, endPoint y: 362, distance: 226.1
click at [130, 362] on section "Account Overview | Set Up Account Info One or more fields have an error. ADD NE…" at bounding box center [673, 325] width 1274 height 749
click at [250, 393] on input "021200339" at bounding box center [673, 391] width 876 height 44
drag, startPoint x: 257, startPoint y: 388, endPoint x: 226, endPoint y: 388, distance: 31.9
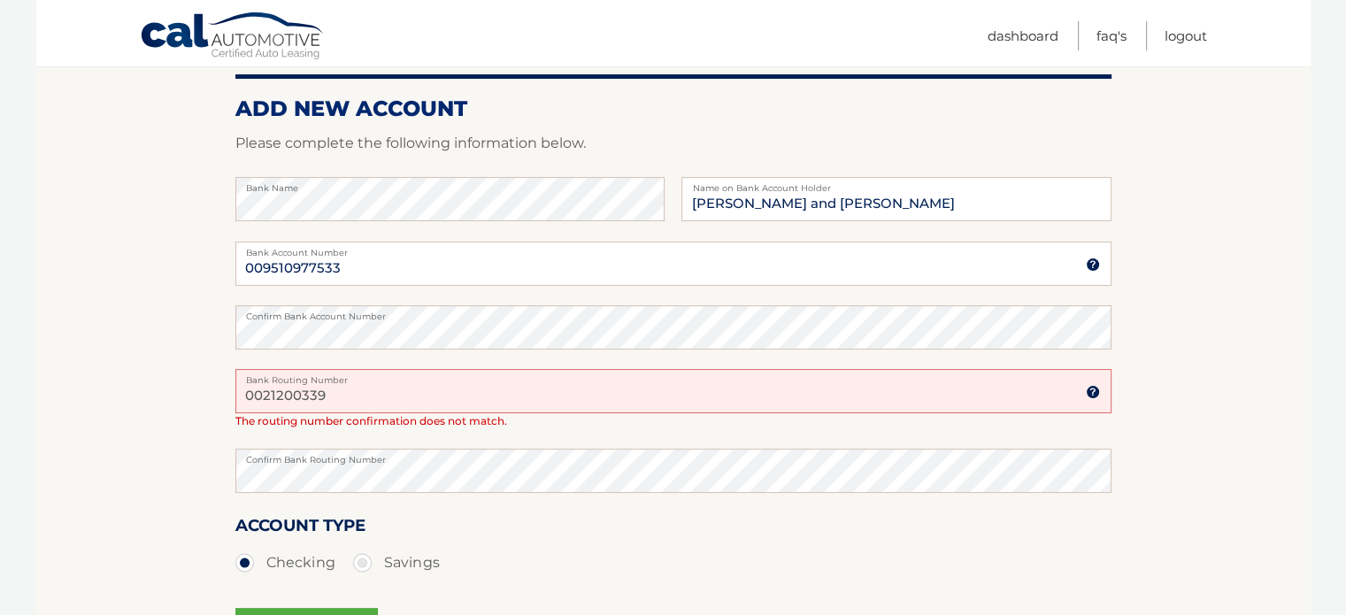
click at [226, 388] on section "Account Overview | Set Up Account Info One or more fields have an error. ADD NE…" at bounding box center [673, 325] width 1274 height 749
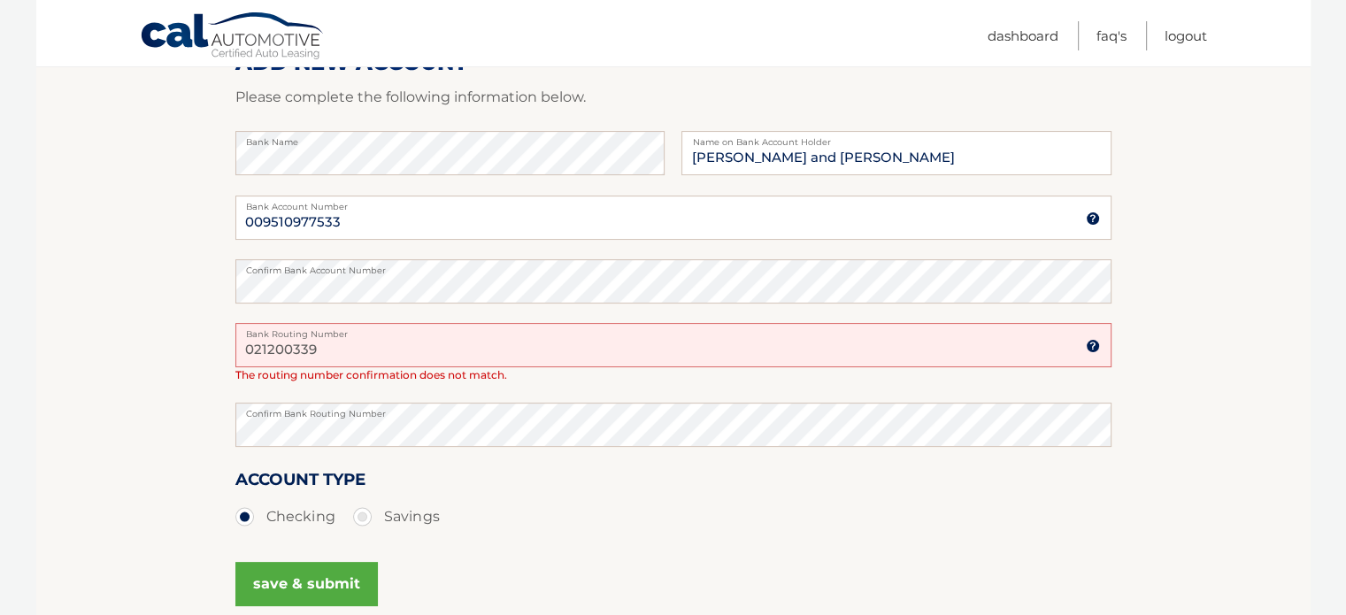
scroll to position [354, 0]
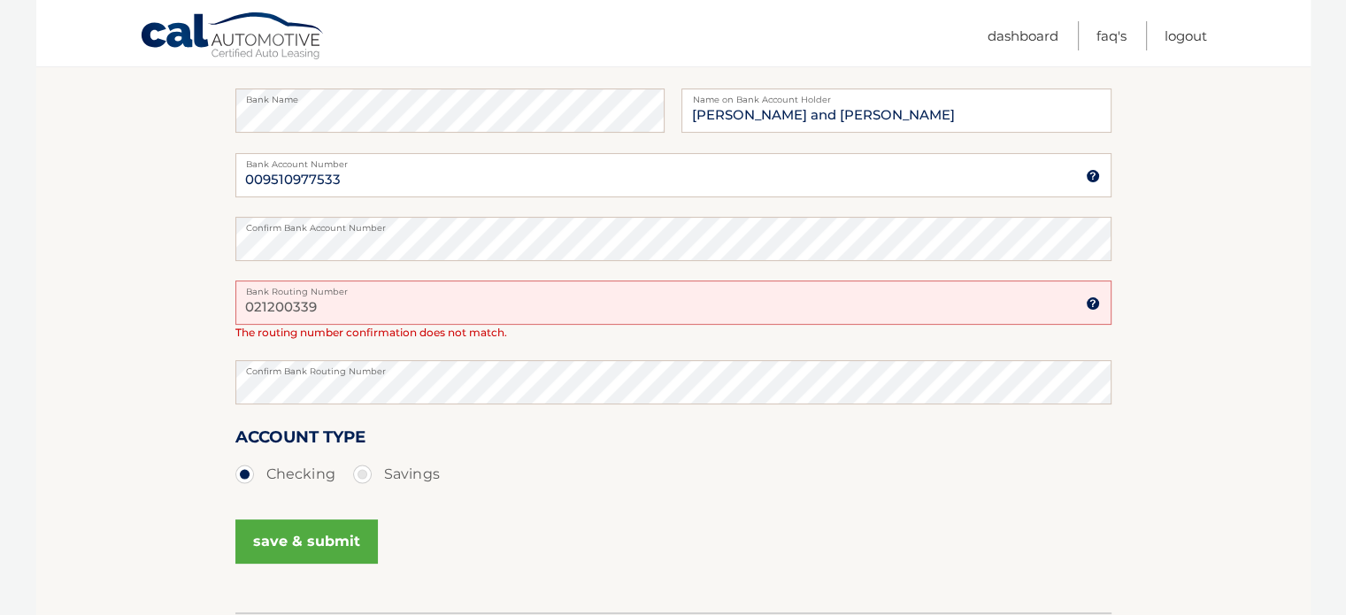
type input "021200339"
click at [303, 537] on button "save & submit" at bounding box center [306, 541] width 142 height 44
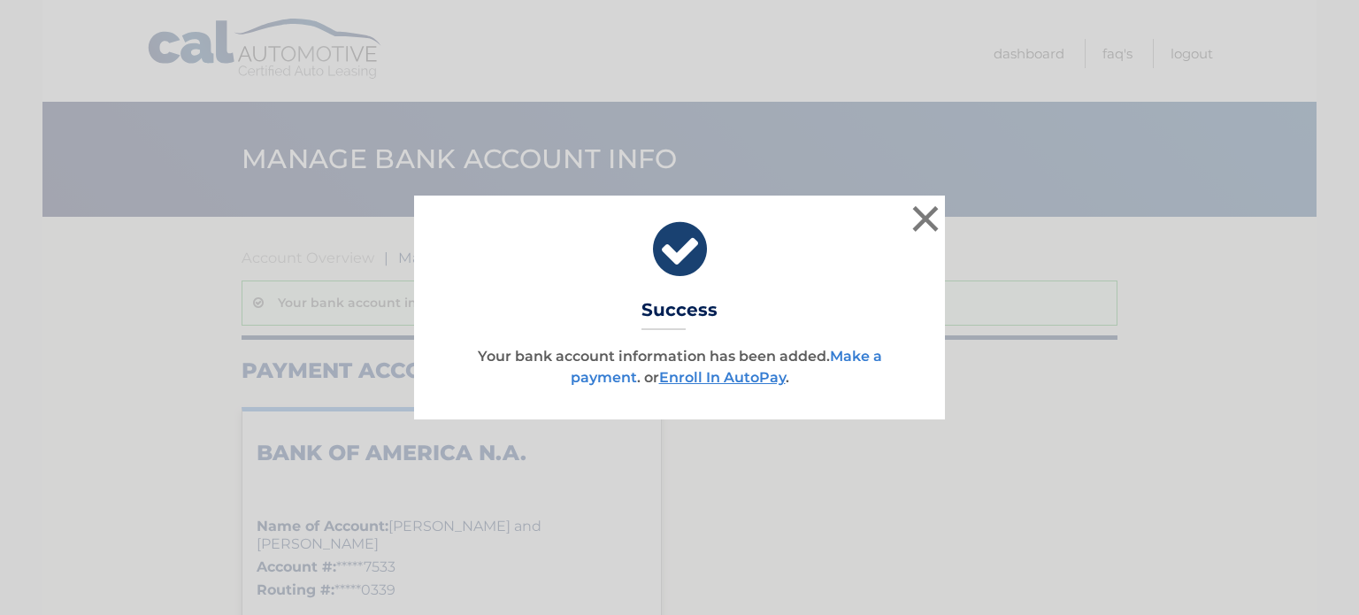
click at [860, 353] on link "Make a payment" at bounding box center [726, 367] width 311 height 38
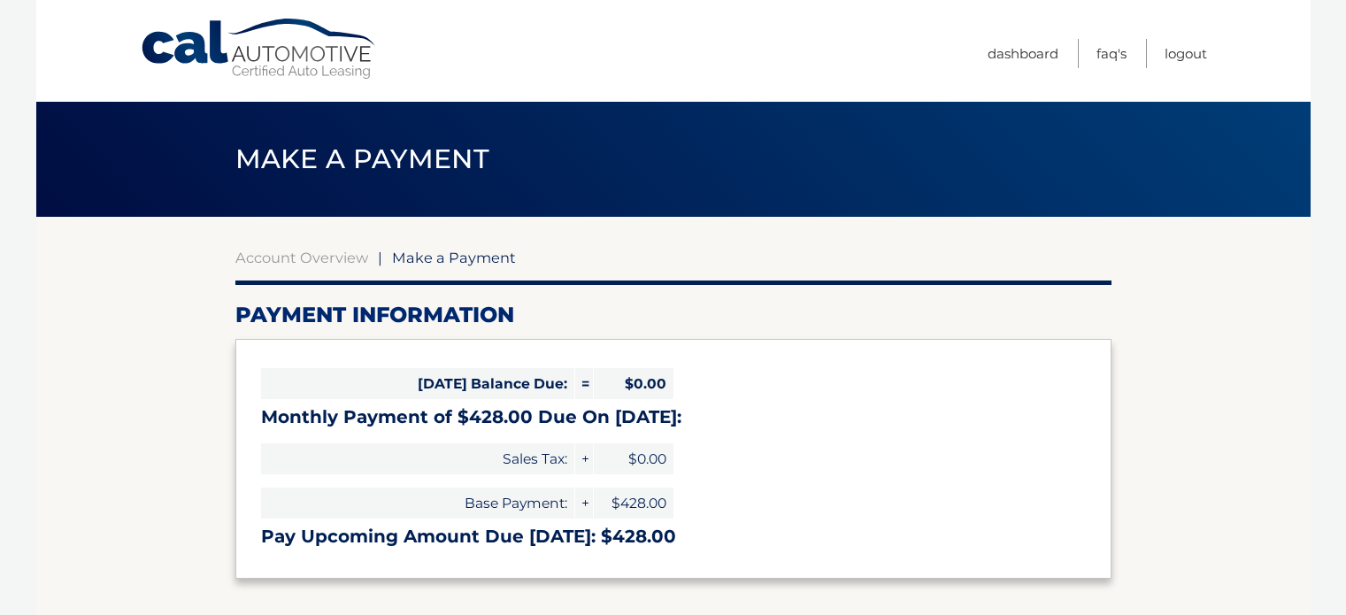
select select "YWUzYmY1MTUtYTE0Mi00NGQ1LTgzOGUtOWJjYWViNDU2Zjgw"
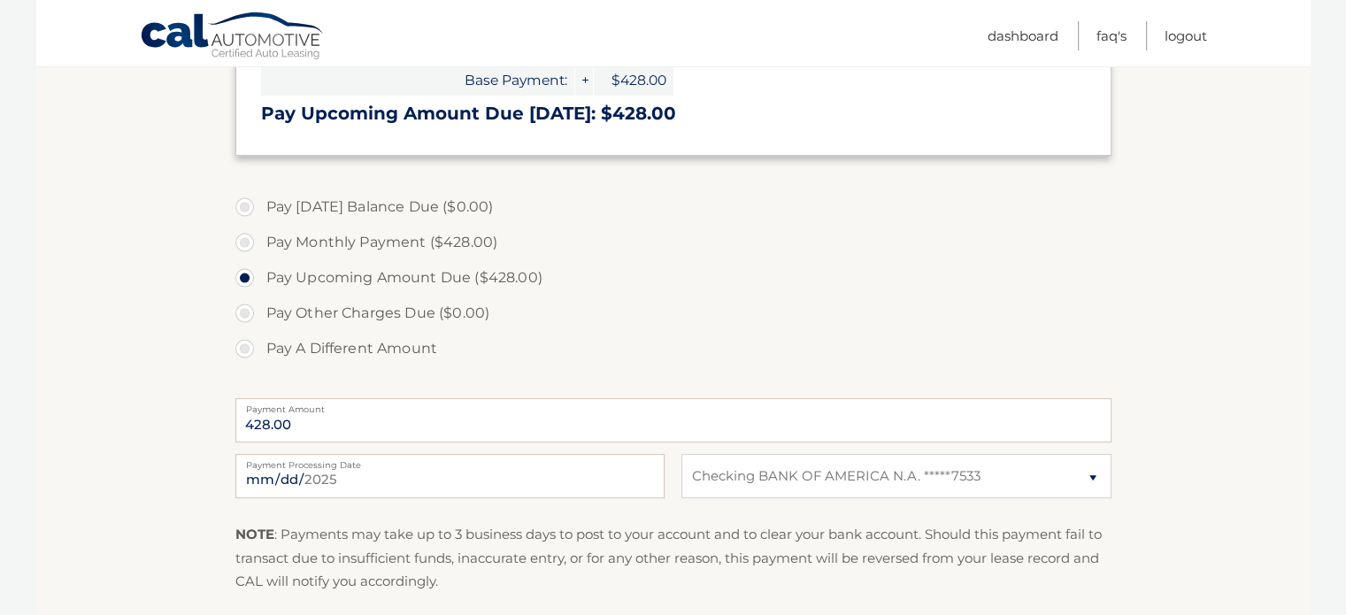
scroll to position [442, 0]
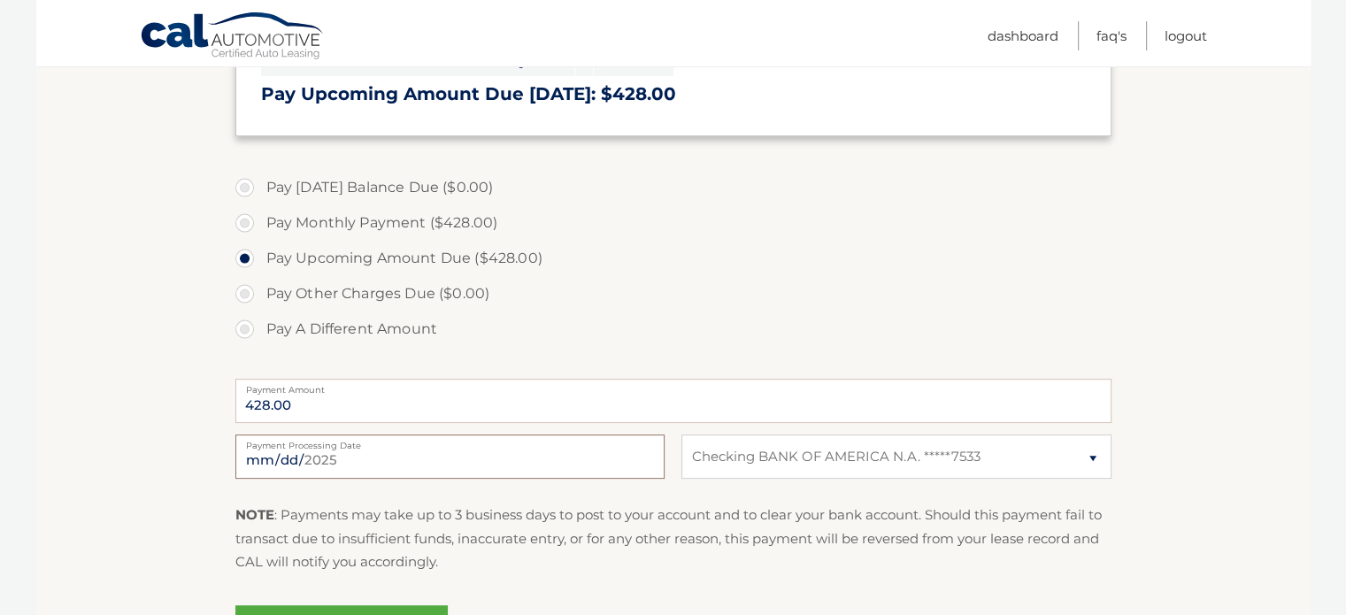
click at [365, 463] on input "[DATE]" at bounding box center [449, 456] width 429 height 44
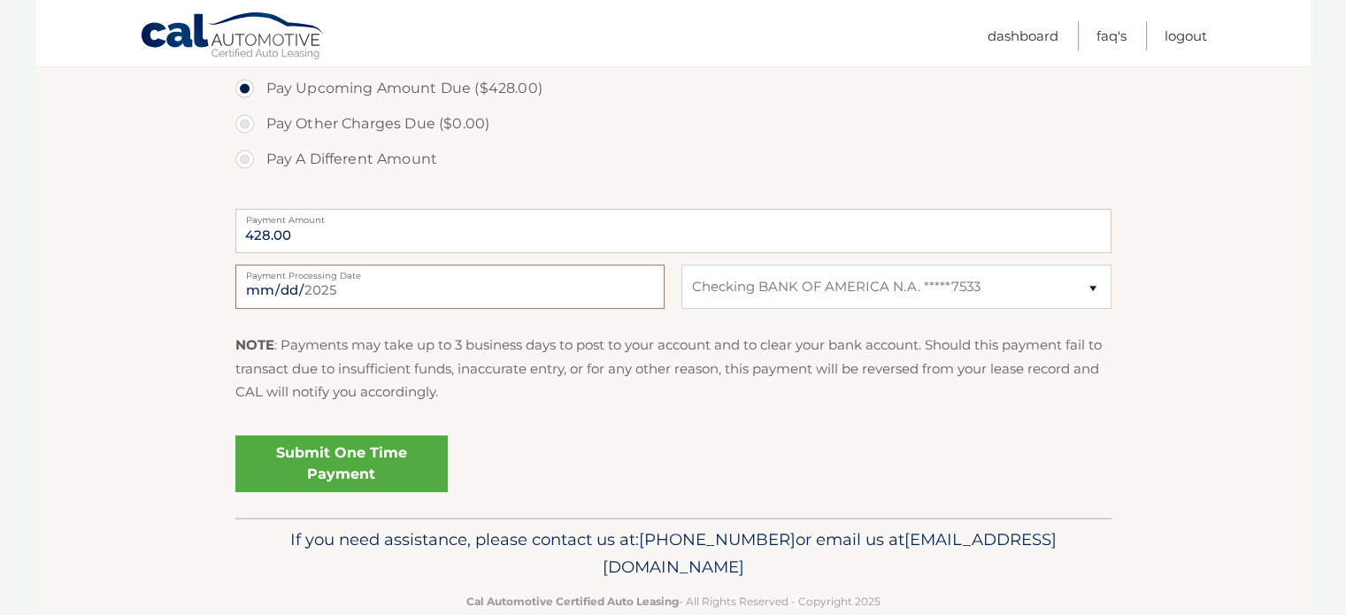
scroll to position [619, 0]
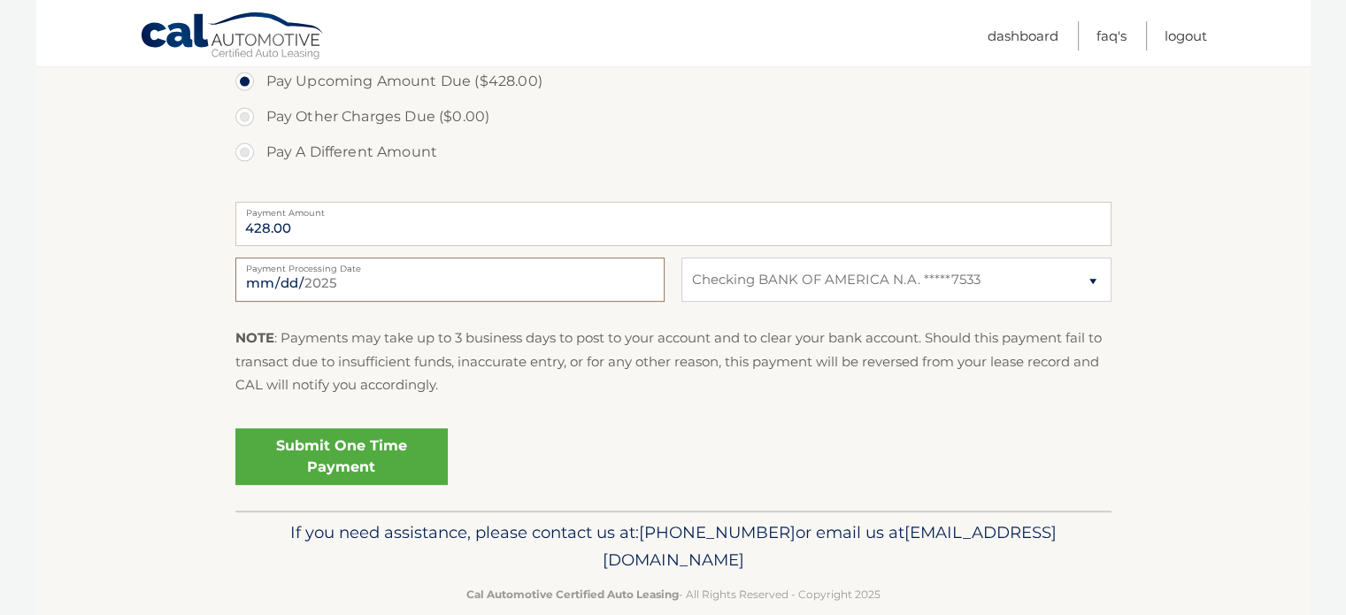
click at [623, 273] on input "[DATE]" at bounding box center [449, 279] width 429 height 44
type input "[DATE]"
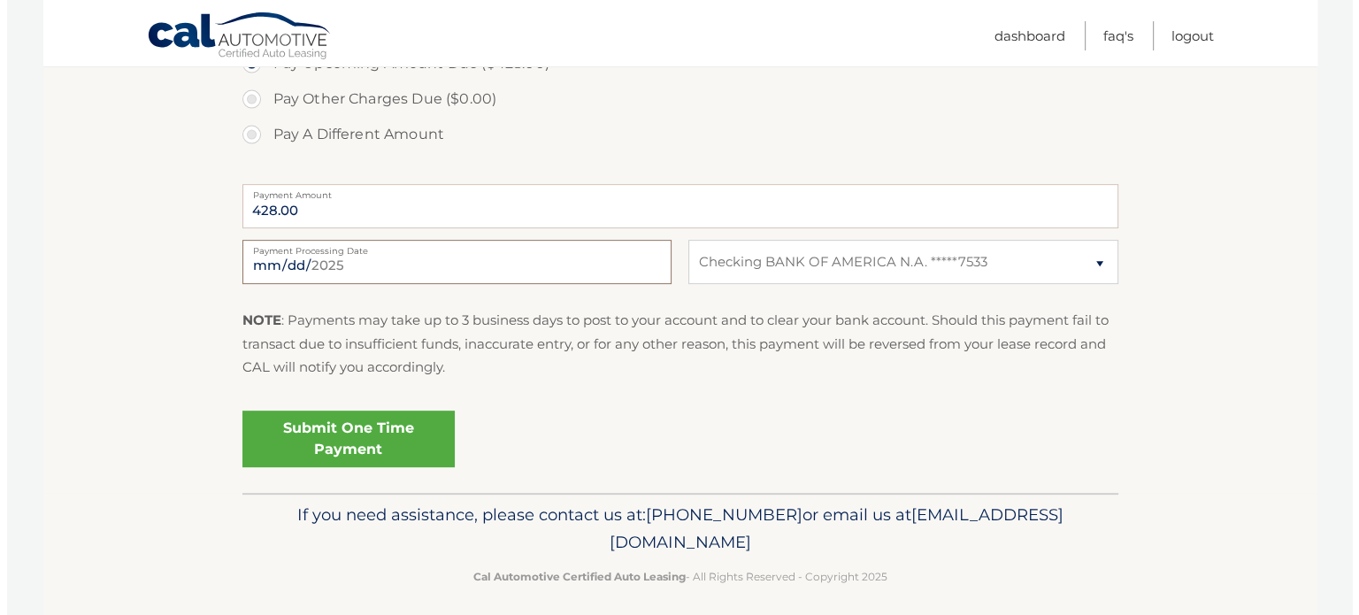
scroll to position [648, 0]
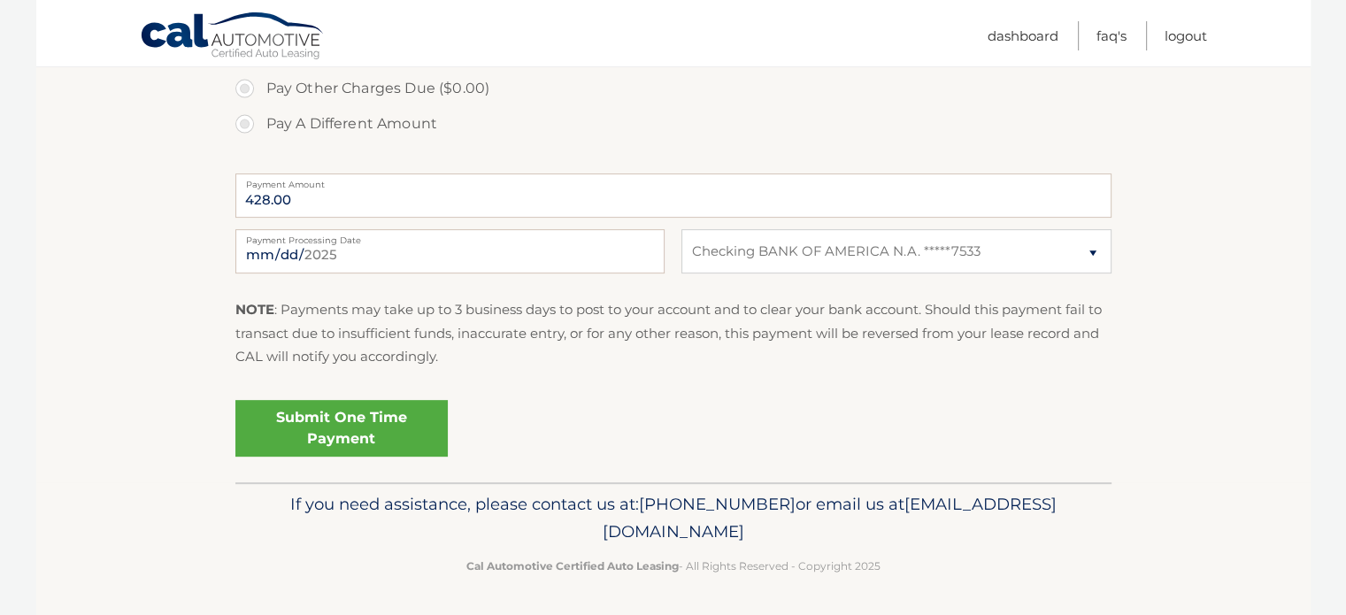
click at [365, 422] on link "Submit One Time Payment" at bounding box center [341, 428] width 212 height 57
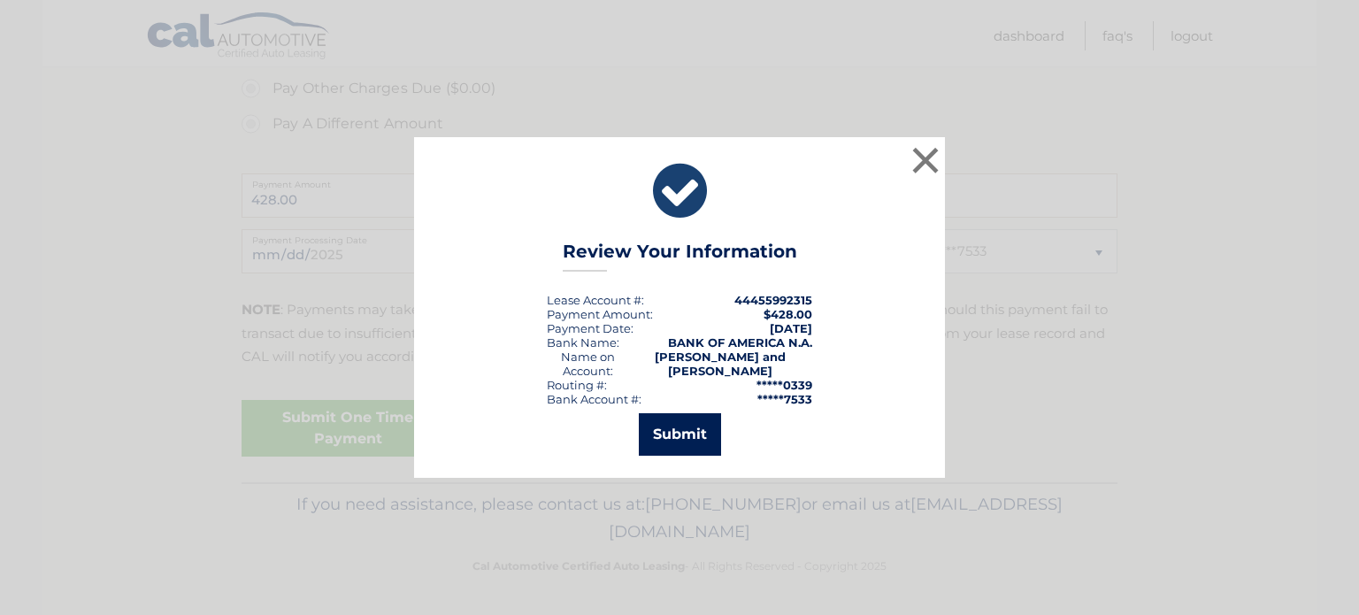
click at [683, 425] on button "Submit" at bounding box center [680, 434] width 82 height 42
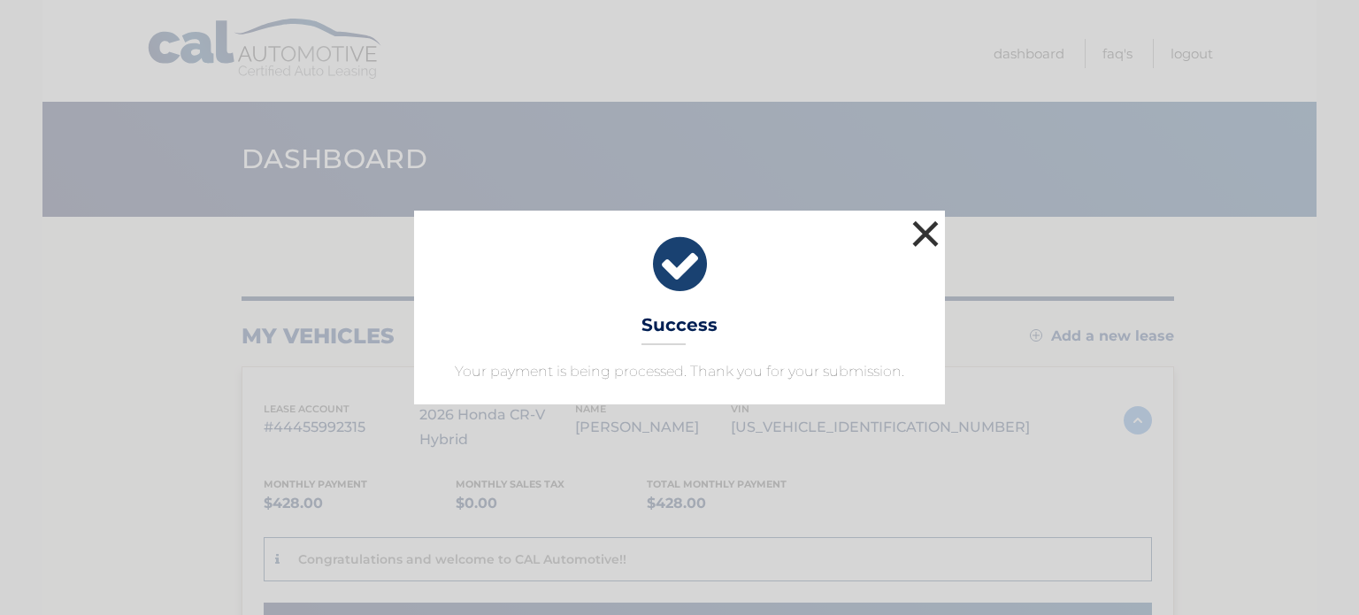
click at [929, 229] on button "×" at bounding box center [925, 233] width 35 height 35
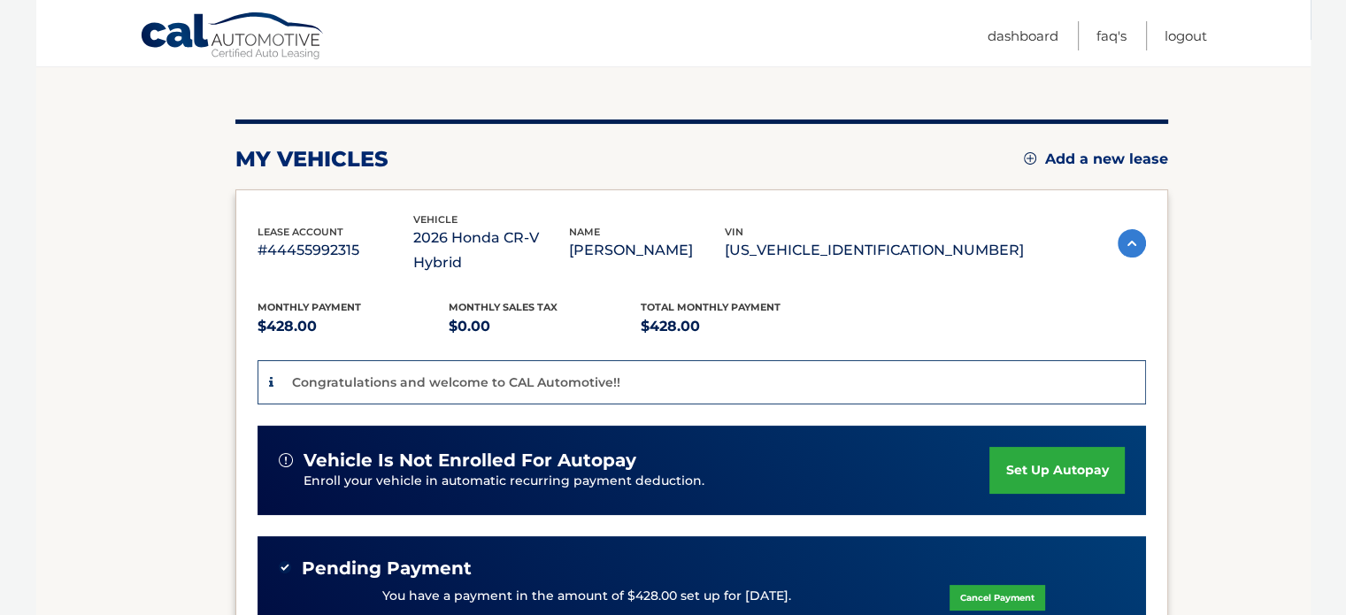
scroll to position [265, 0]
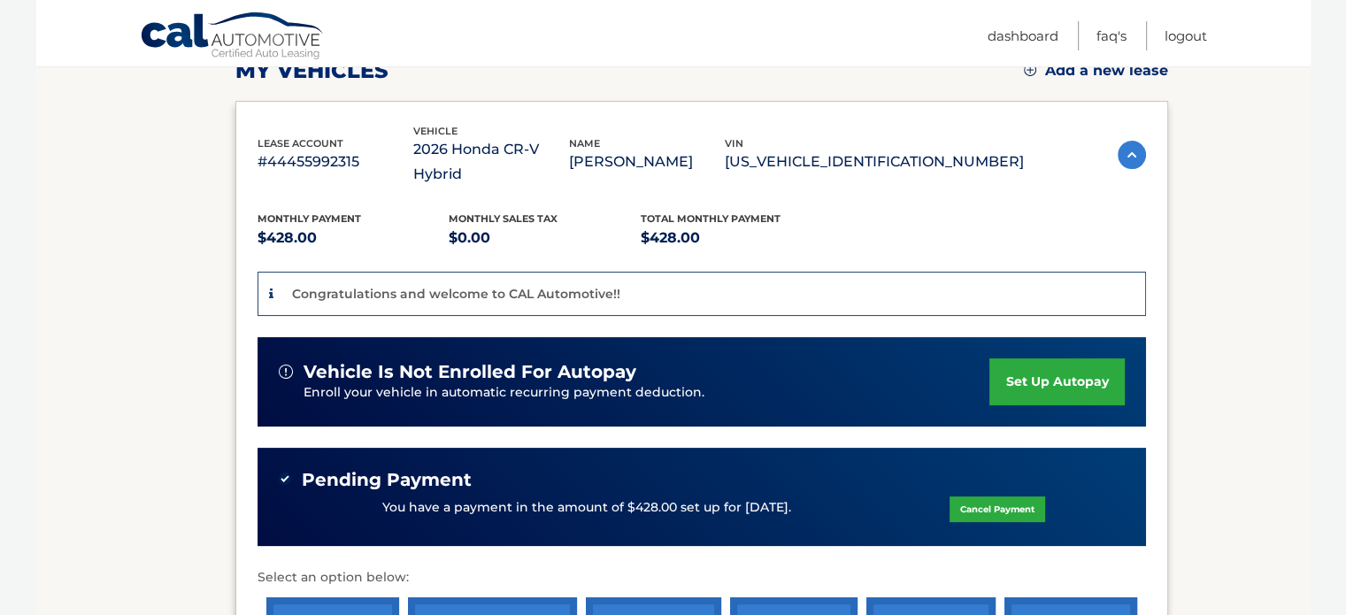
click at [1061, 358] on link "set up autopay" at bounding box center [1056, 381] width 134 height 47
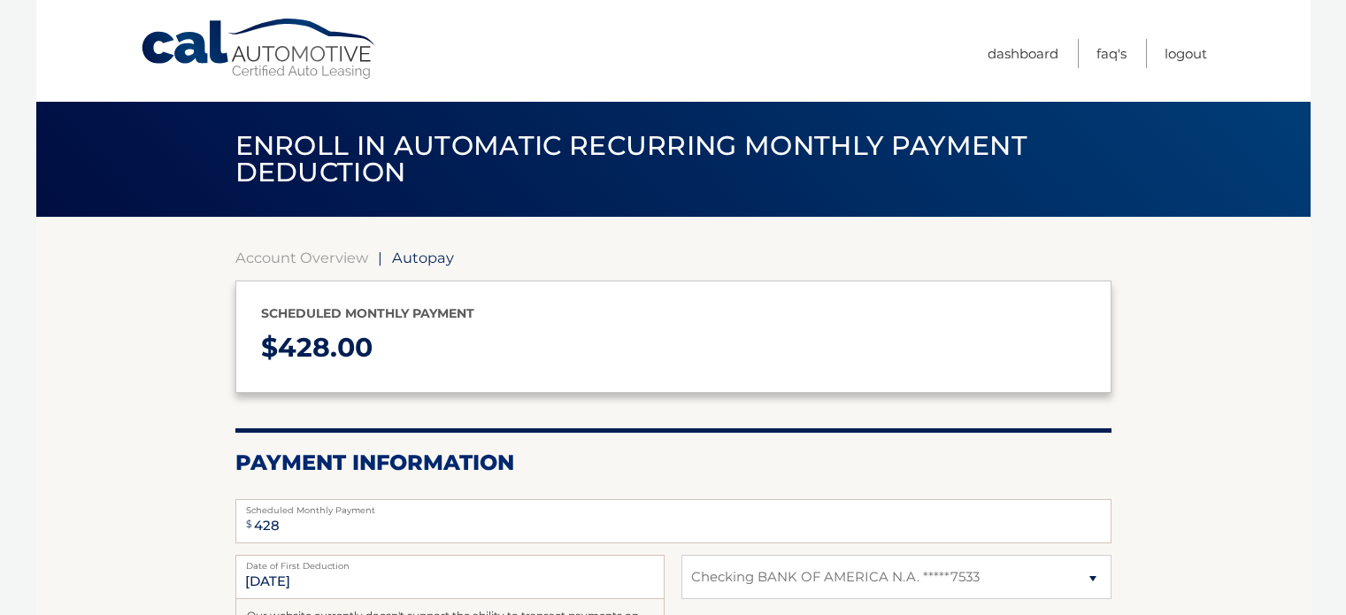
select select "YWUzYmY1MTUtYTE0Mi00NGQ1LTgzOGUtOWJjYWViNDU2Zjgw"
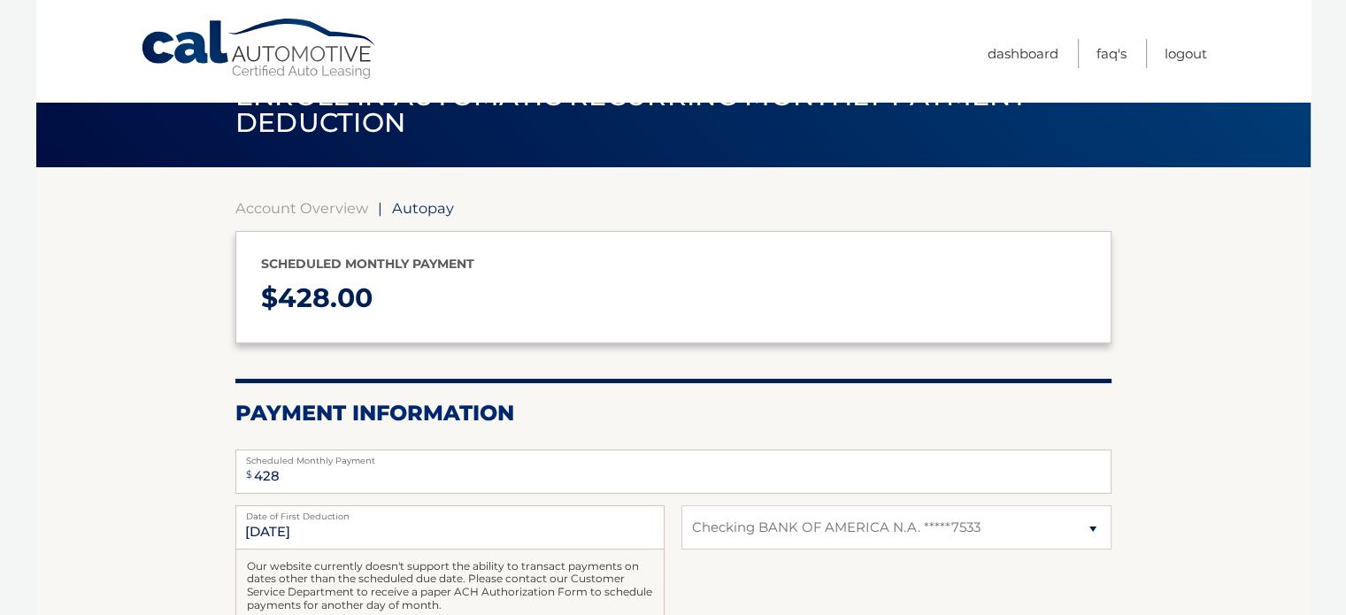
scroll to position [177, 0]
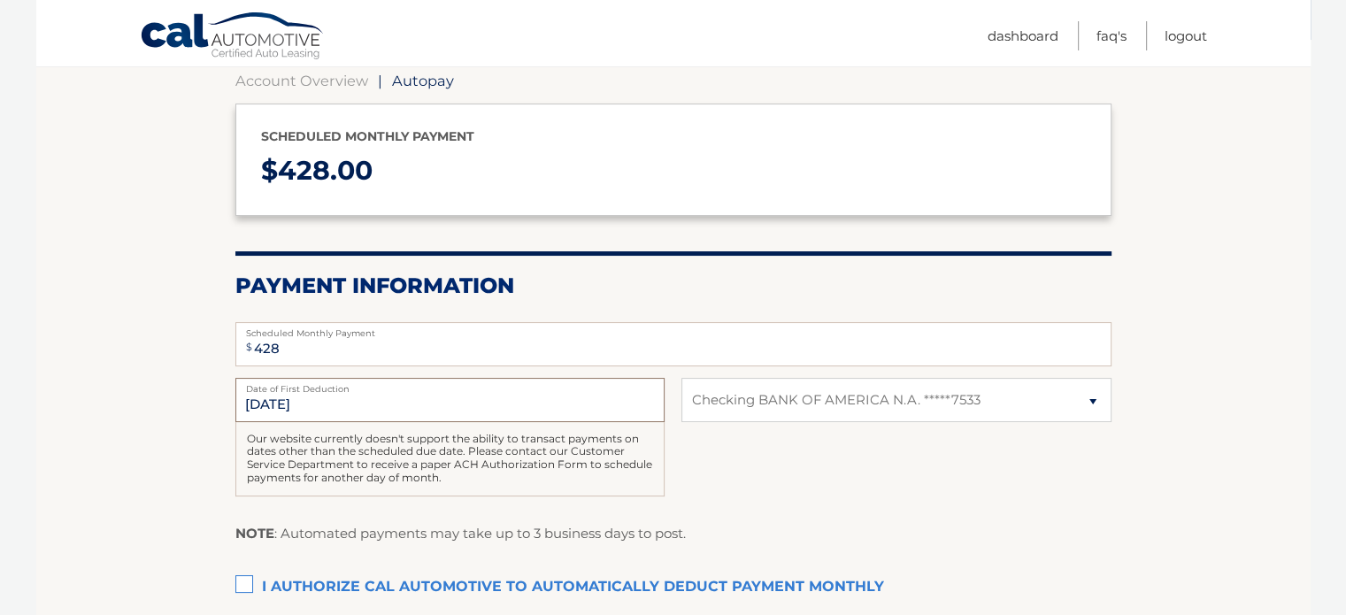
click at [430, 400] on input "9/5/2025" at bounding box center [449, 400] width 429 height 44
click at [276, 405] on input "9/5/2025" at bounding box center [449, 400] width 429 height 44
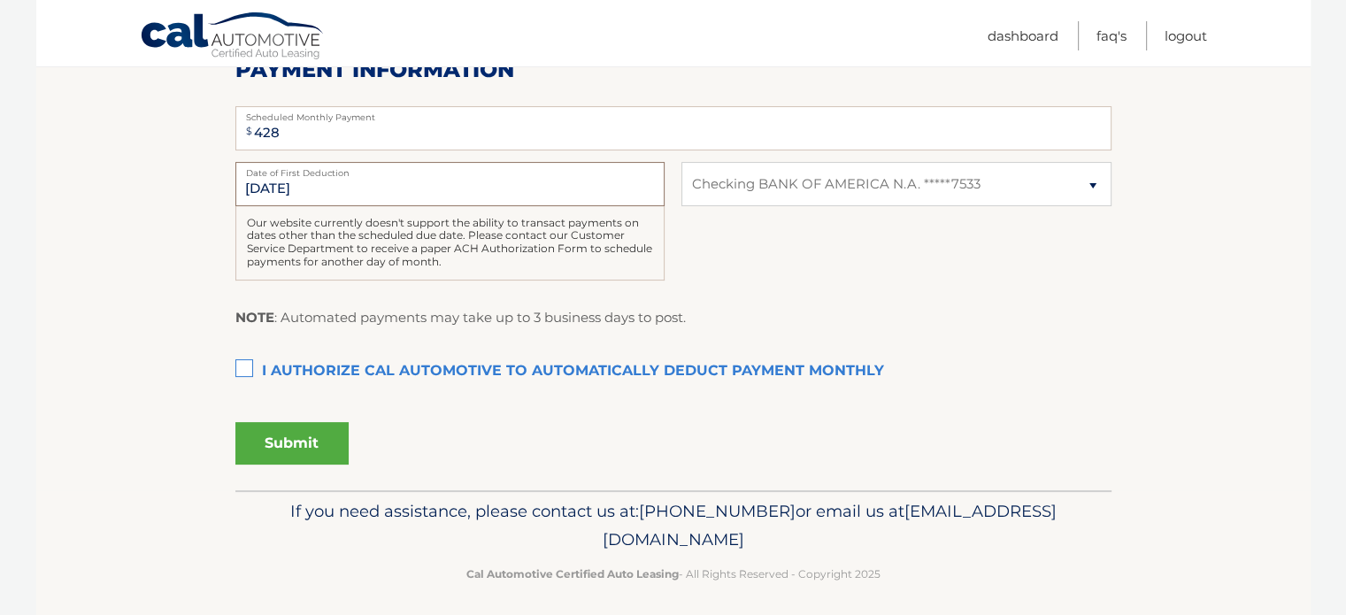
scroll to position [400, 0]
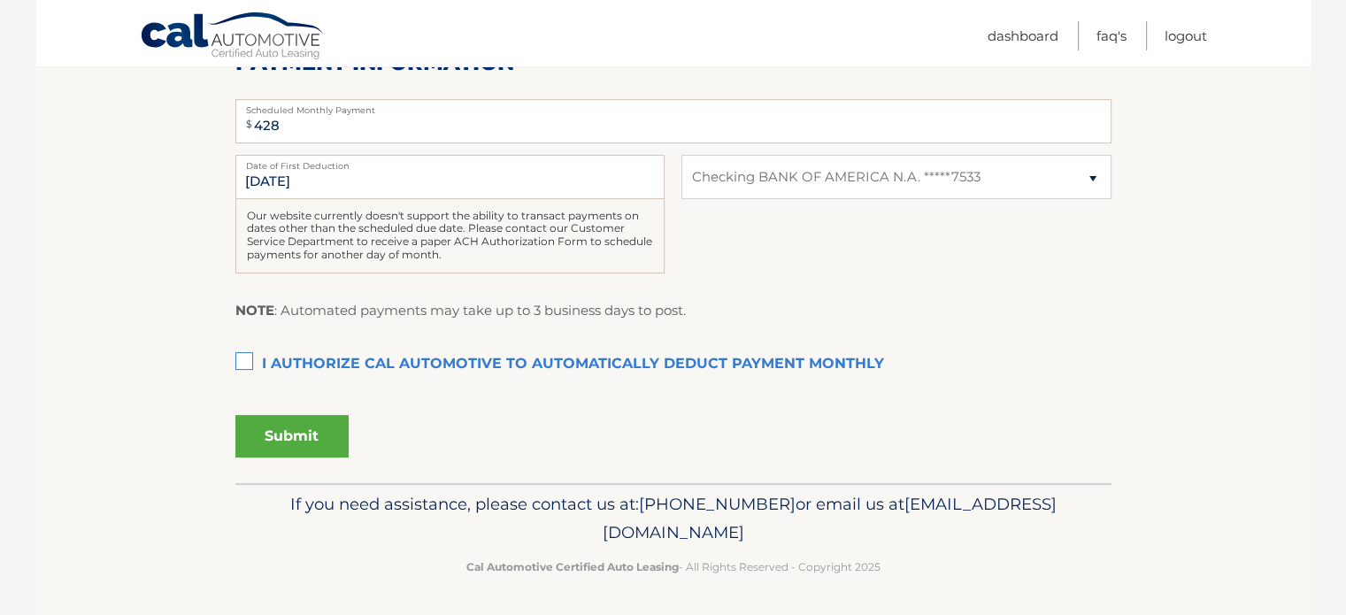
click at [244, 357] on label "I authorize cal automotive to automatically deduct payment monthly This checkbo…" at bounding box center [673, 364] width 876 height 35
click at [0, 0] on input "I authorize cal automotive to automatically deduct payment monthly This checkbo…" at bounding box center [0, 0] width 0 height 0
click at [283, 427] on button "Submit" at bounding box center [291, 436] width 113 height 42
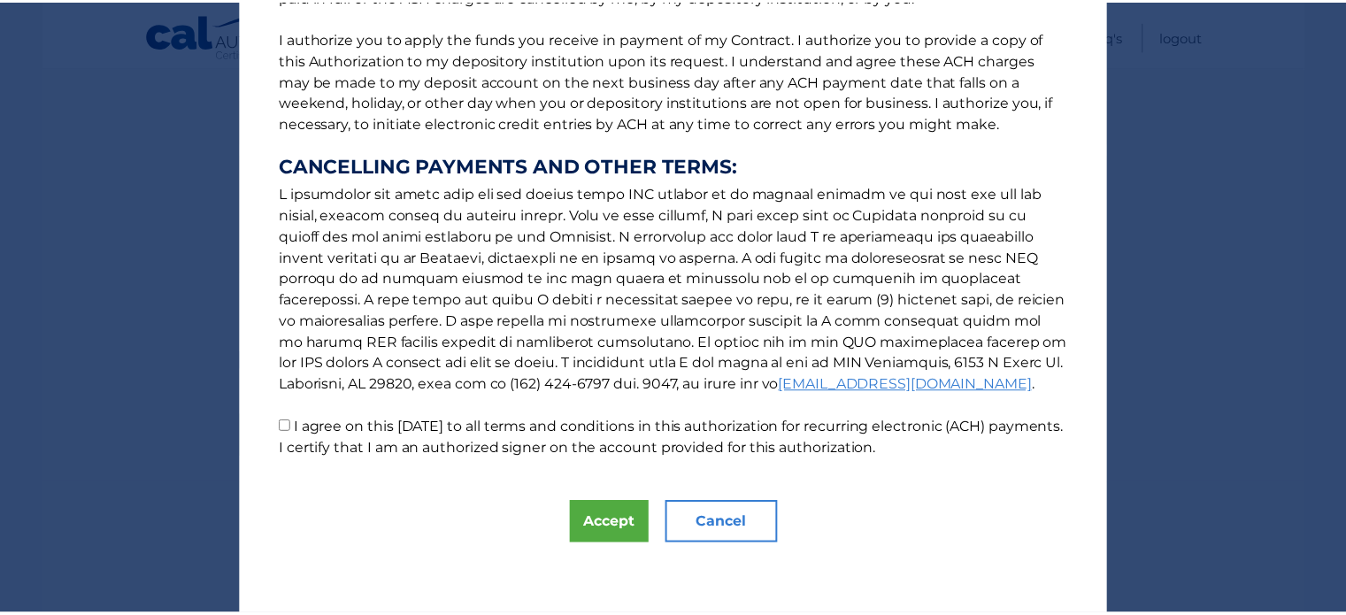
scroll to position [0, 0]
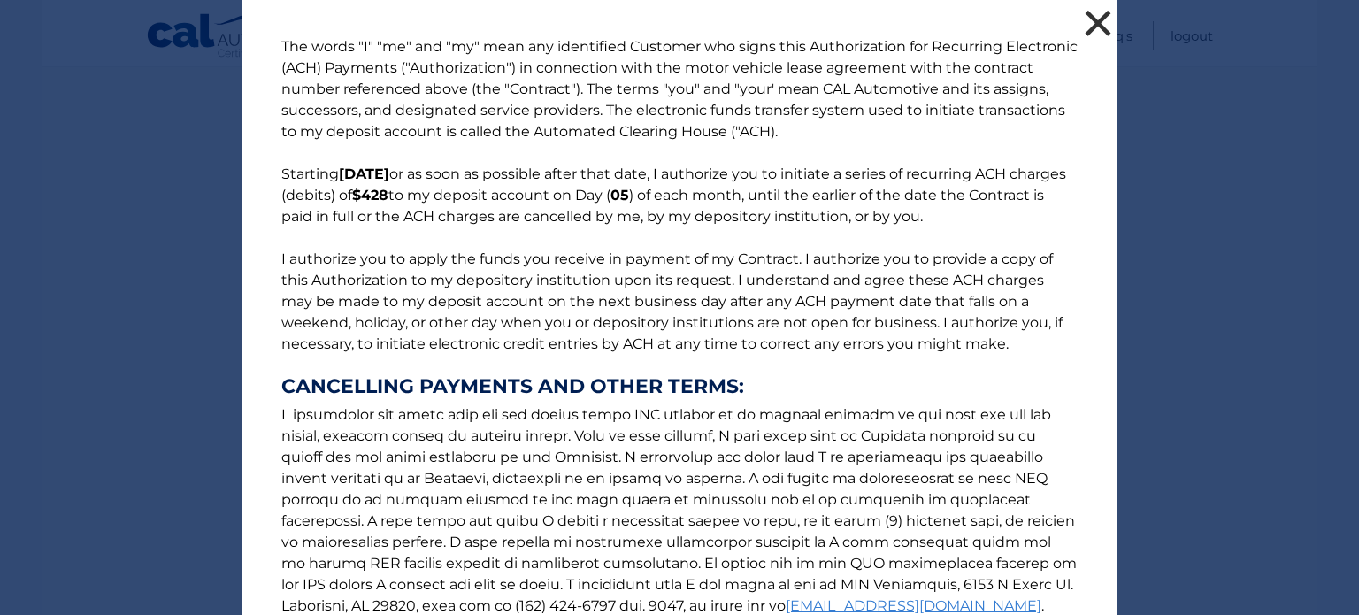
click at [1087, 20] on button "×" at bounding box center [1097, 22] width 35 height 35
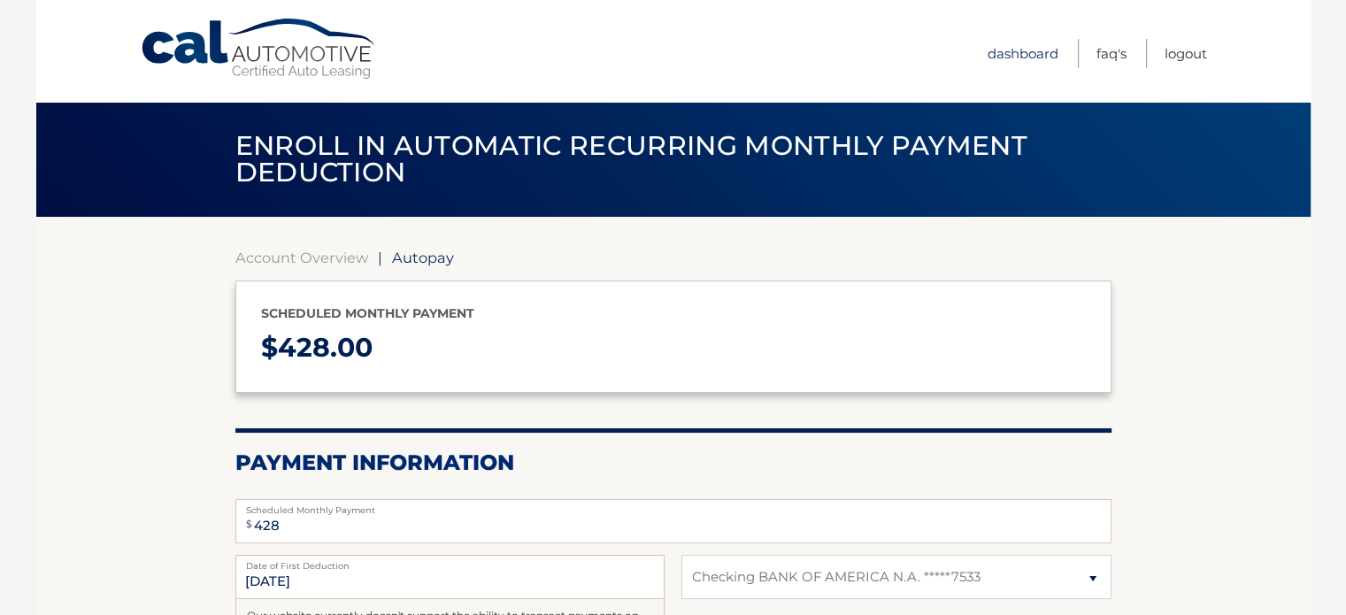
click at [1044, 55] on link "Dashboard" at bounding box center [1022, 53] width 71 height 29
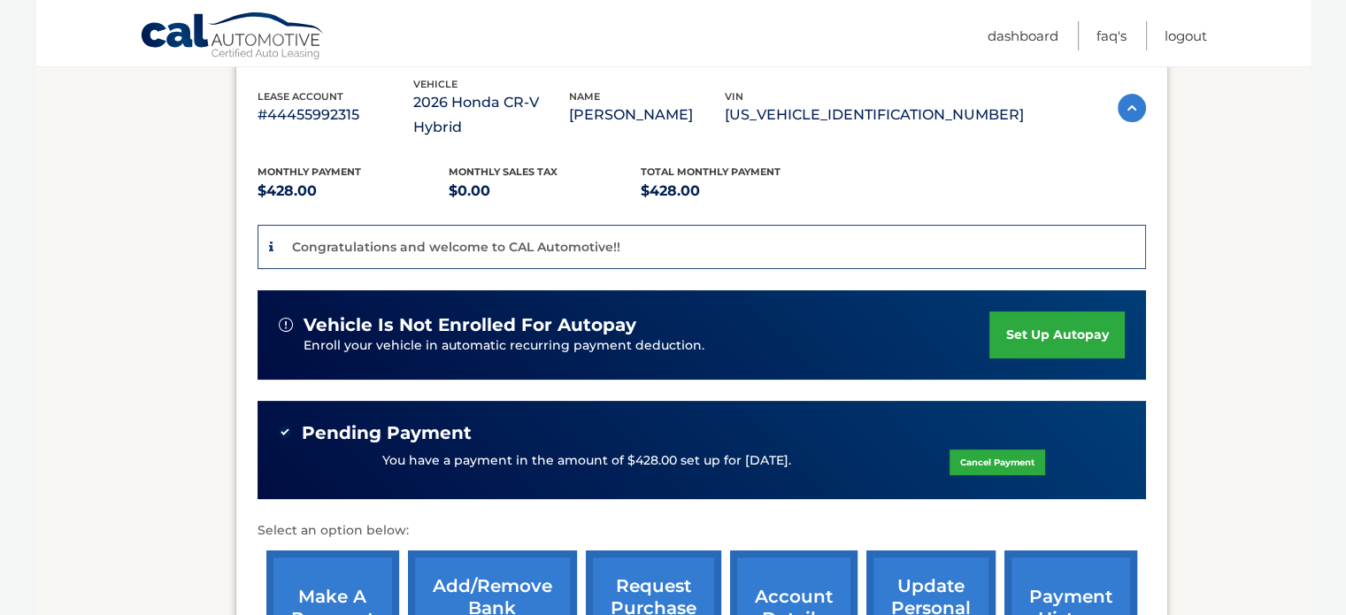
scroll to position [354, 0]
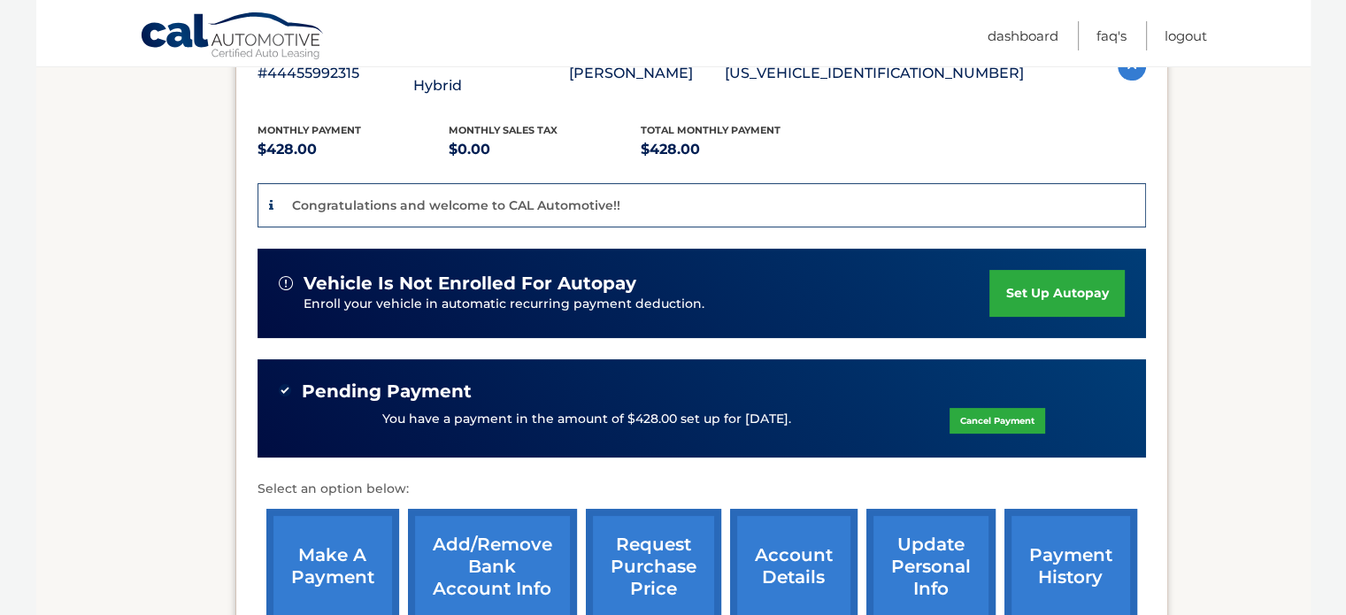
click at [1007, 408] on link "Cancel Payment" at bounding box center [997, 421] width 96 height 26
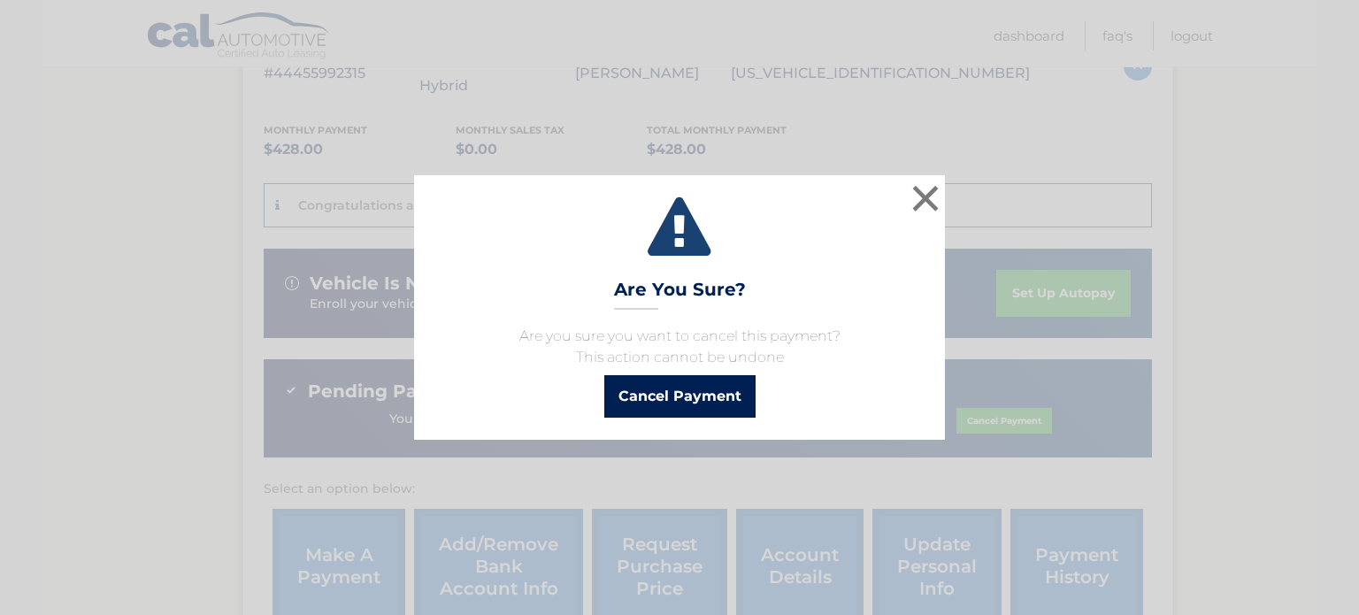
click at [674, 394] on button "Cancel Payment" at bounding box center [679, 396] width 151 height 42
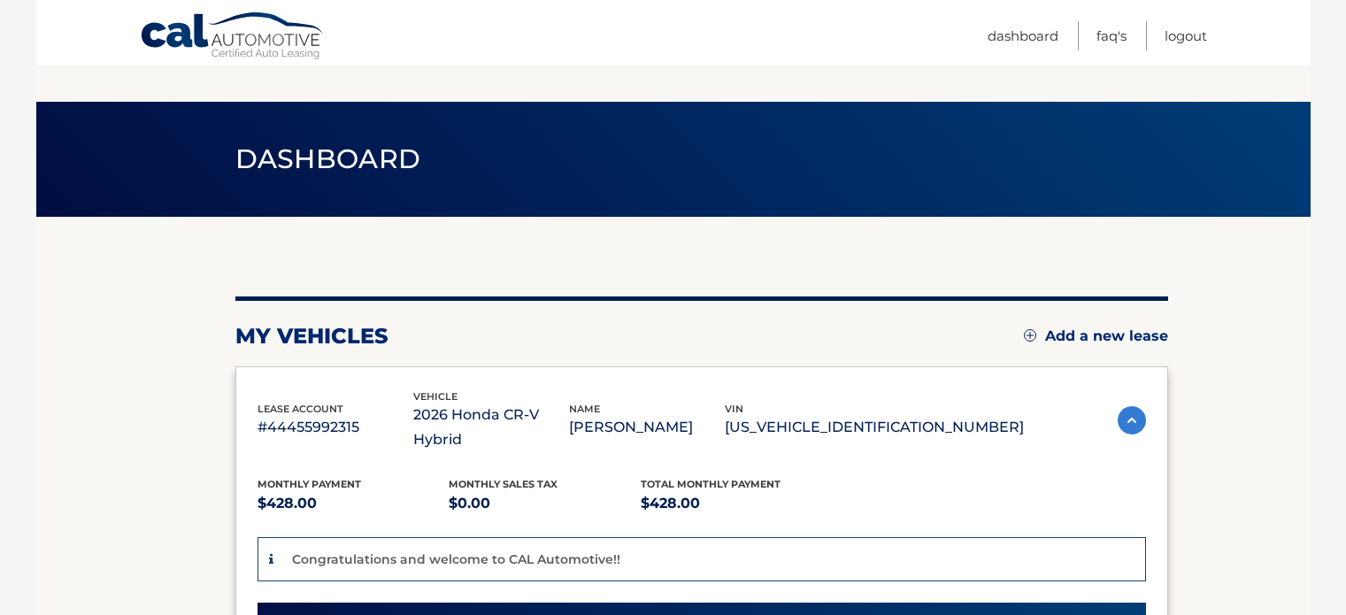
scroll to position [354, 0]
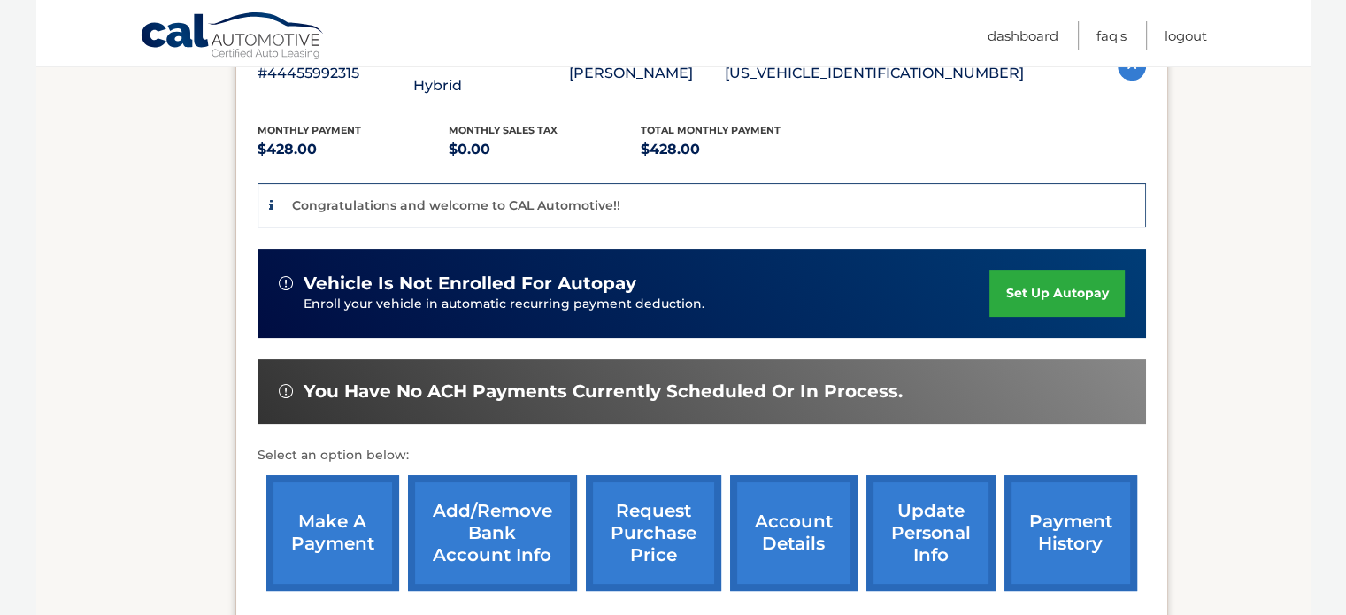
click at [1047, 270] on link "set up autopay" at bounding box center [1056, 293] width 134 height 47
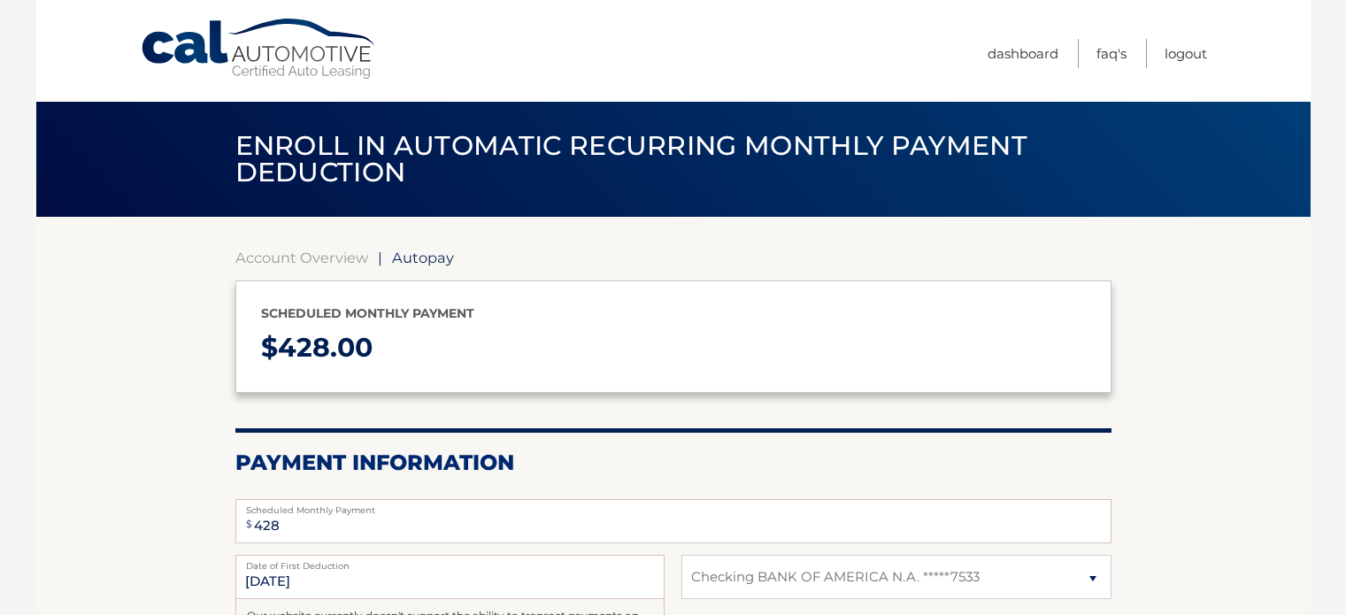
select select "YWUzYmY1MTUtYTE0Mi00NGQ1LTgzOGUtOWJjYWViNDU2Zjgw"
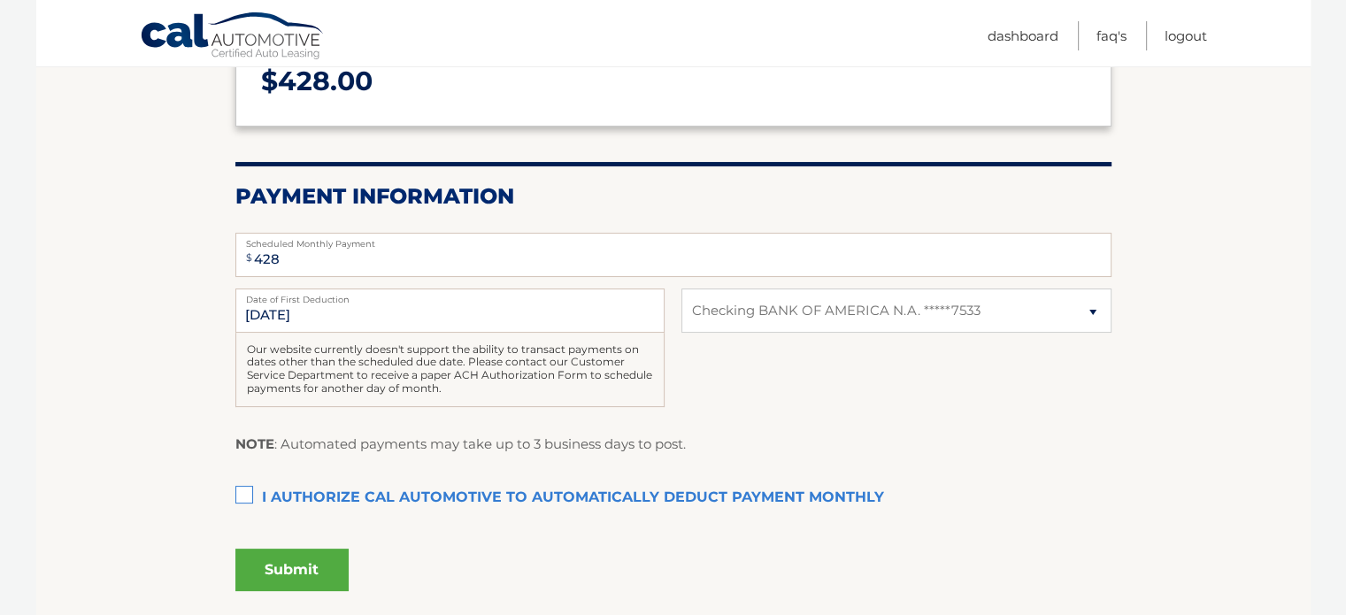
scroll to position [354, 0]
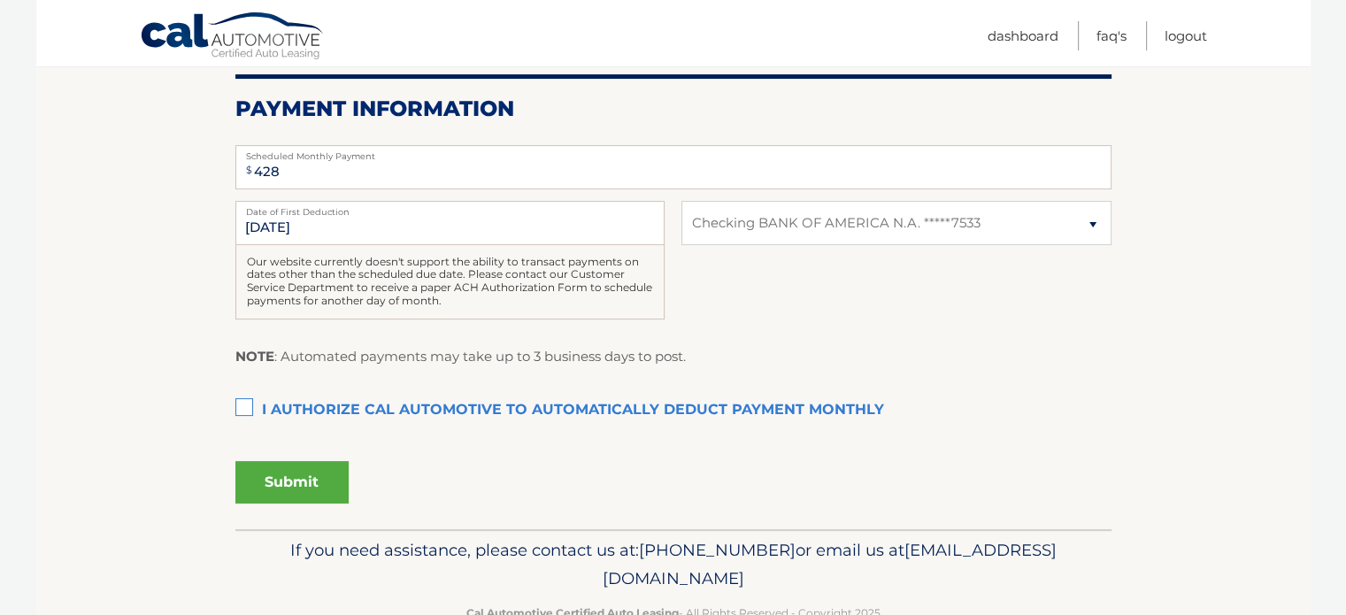
click at [248, 399] on label "I authorize cal automotive to automatically deduct payment monthly This checkbo…" at bounding box center [673, 410] width 876 height 35
click at [0, 0] on input "I authorize cal automotive to automatically deduct payment monthly This checkbo…" at bounding box center [0, 0] width 0 height 0
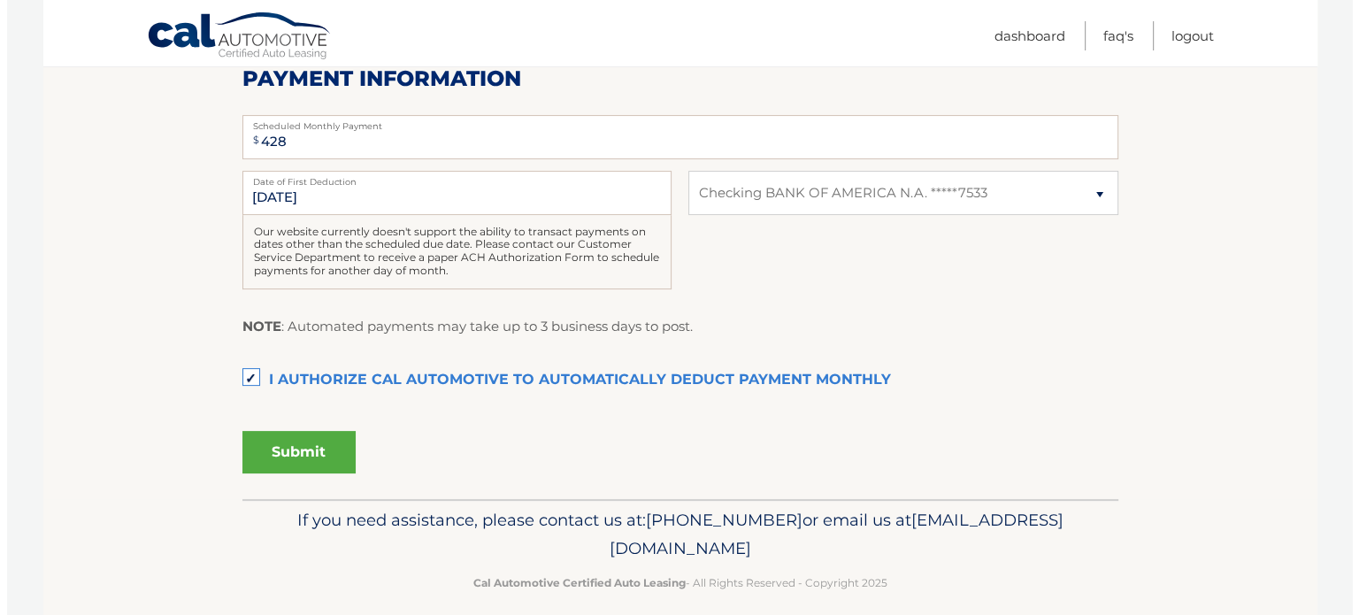
scroll to position [400, 0]
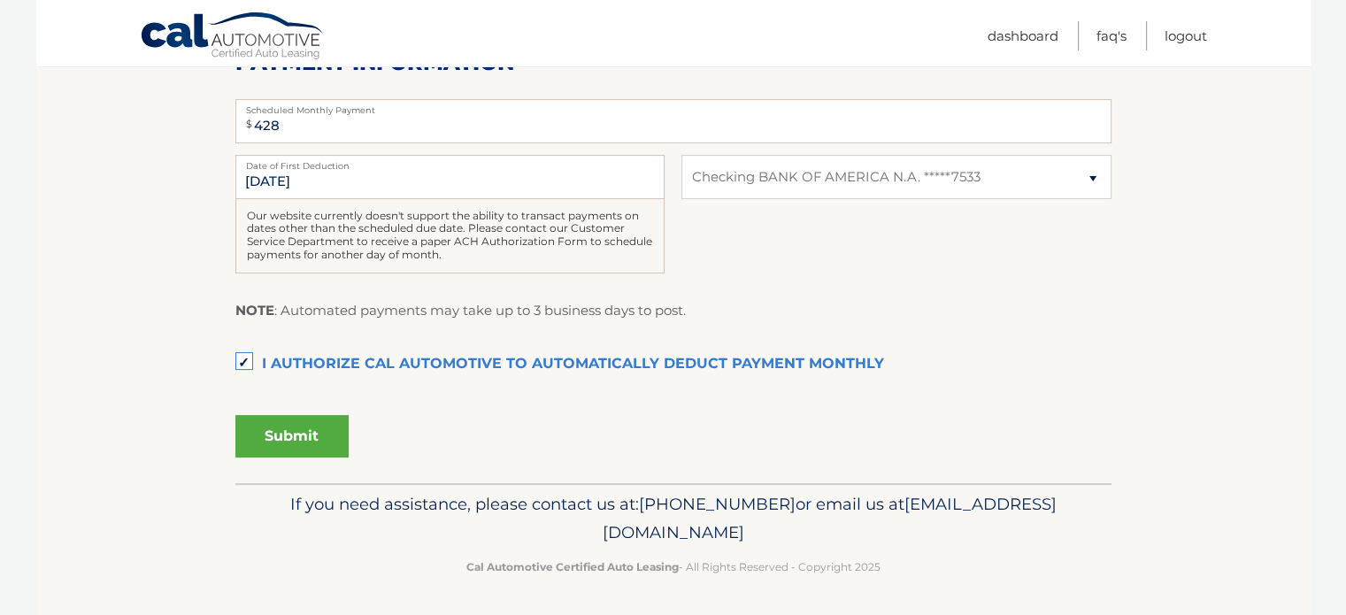
click at [271, 441] on button "Submit" at bounding box center [291, 436] width 113 height 42
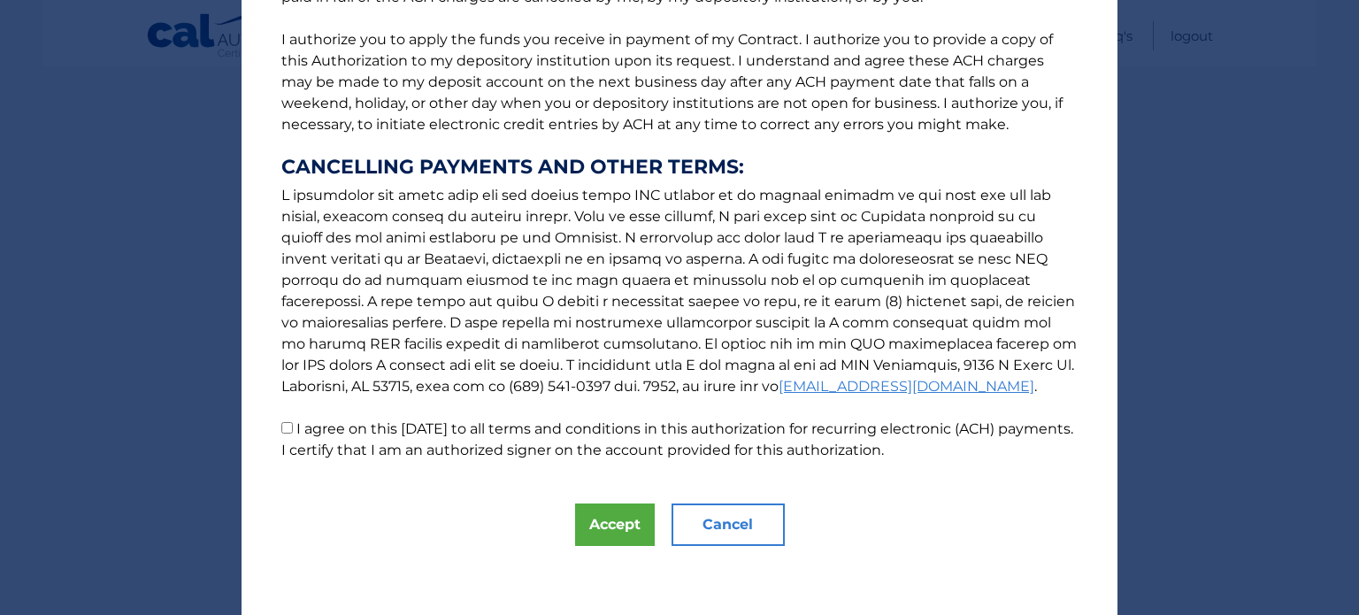
scroll to position [220, 0]
click at [281, 427] on input "I agree on this 09/02/2025 to all terms and conditions in this authorization fo…" at bounding box center [287, 427] width 12 height 12
checkbox input "true"
click at [612, 527] on button "Accept" at bounding box center [615, 524] width 80 height 42
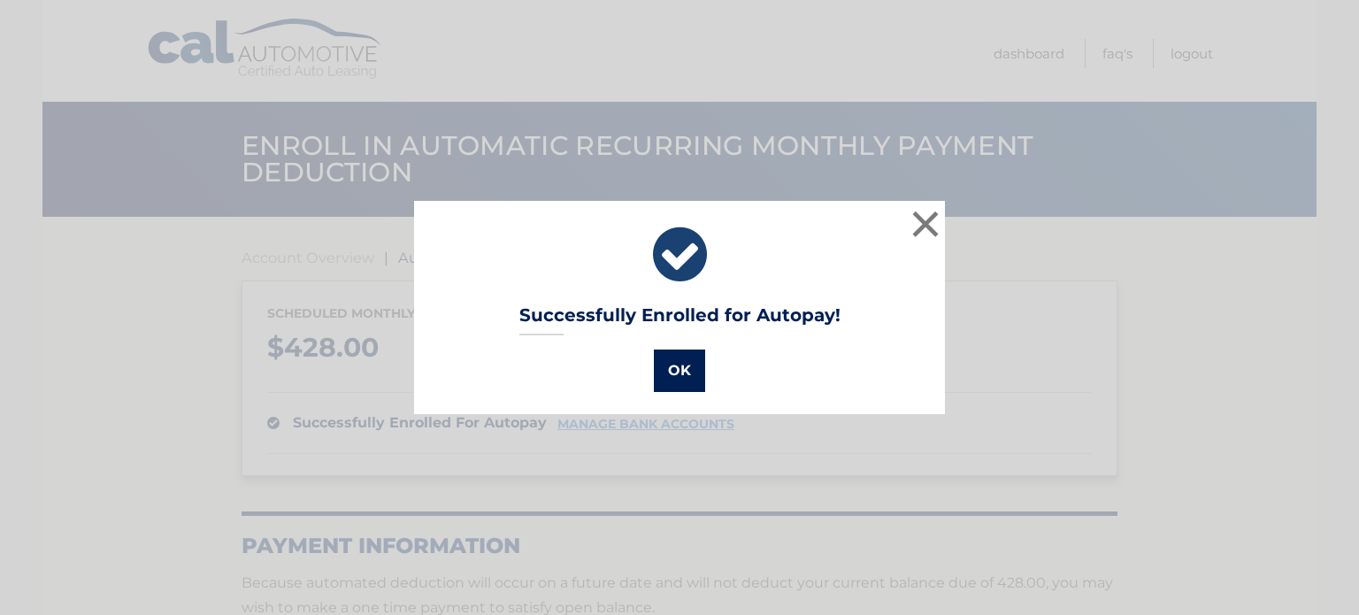
click at [687, 364] on button "OK" at bounding box center [679, 370] width 51 height 42
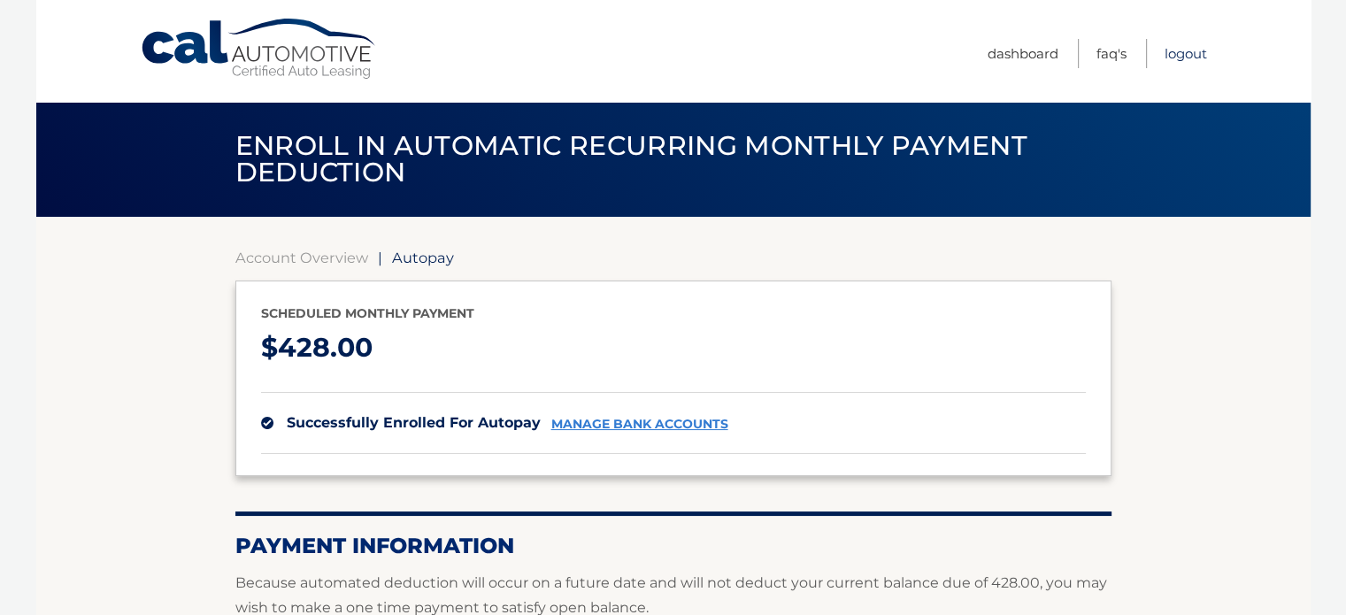
click at [1194, 56] on link "Logout" at bounding box center [1185, 53] width 42 height 29
